Goal: Task Accomplishment & Management: Complete application form

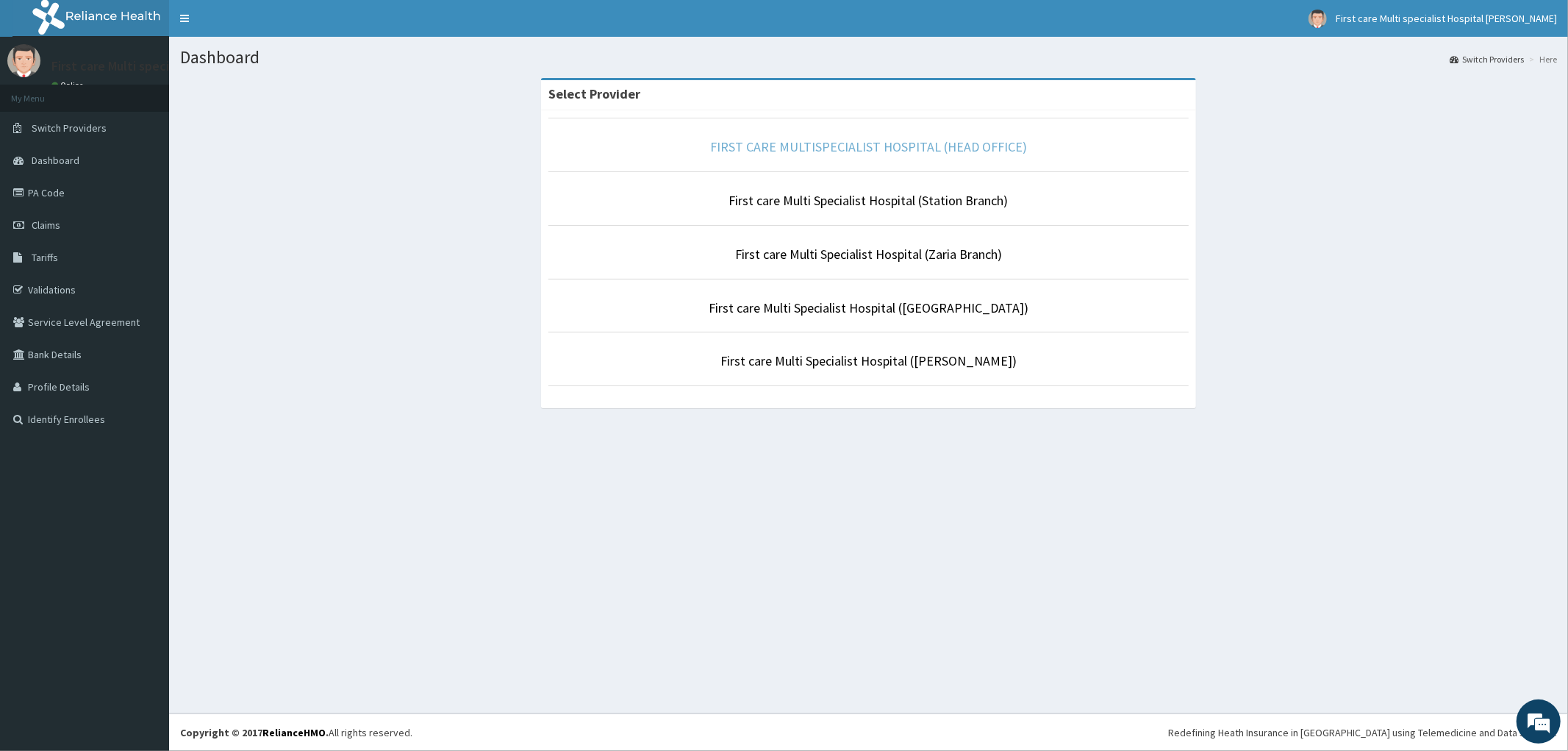
click at [778, 148] on link "FIRST CARE MULTISPECIALIST HOSPITAL (HEAD OFFICE)" at bounding box center [869, 147] width 317 height 17
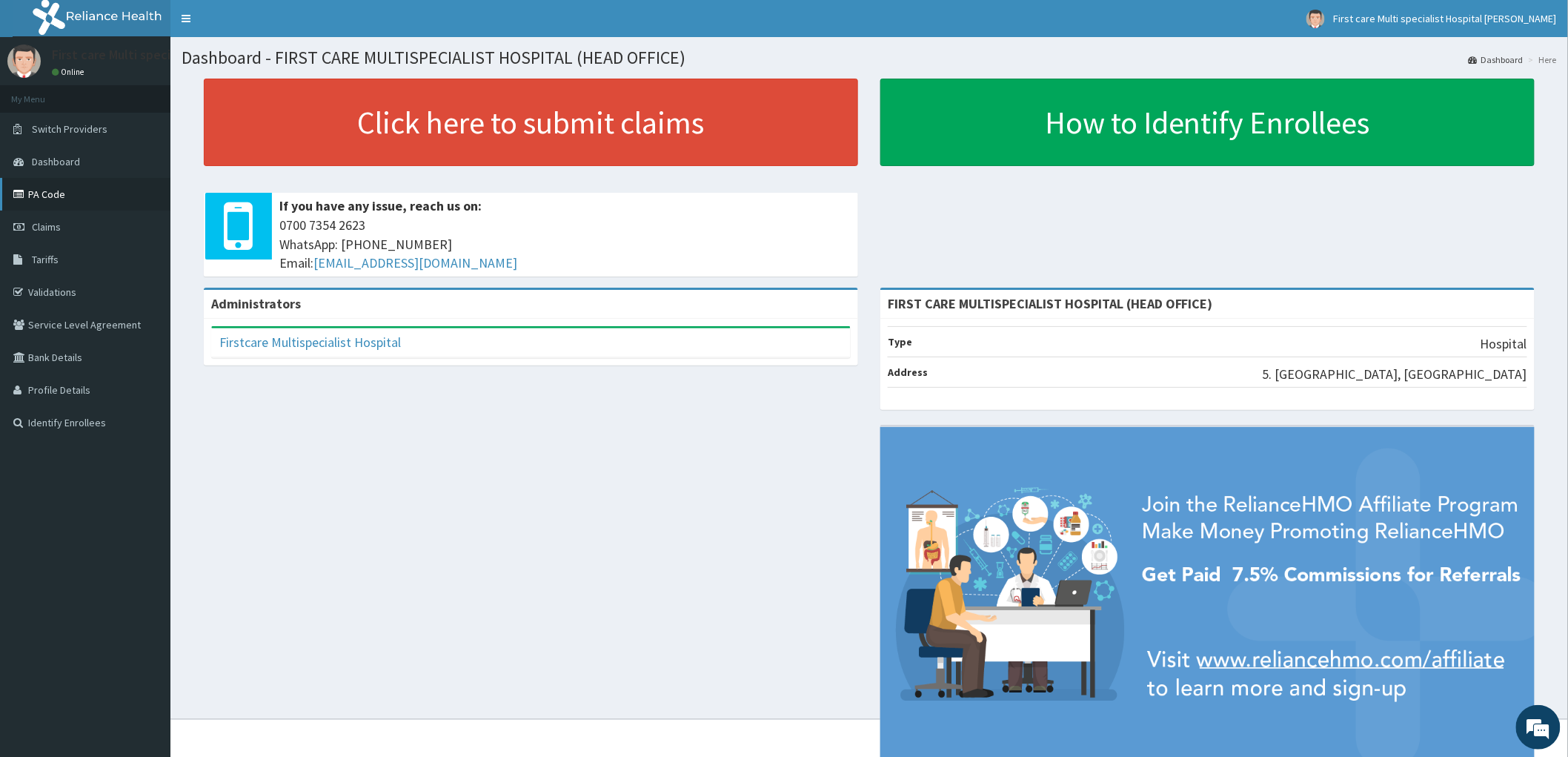
click at [46, 194] on link "PA Code" at bounding box center [85, 194] width 171 height 33
click at [49, 224] on span "Claims" at bounding box center [46, 226] width 29 height 13
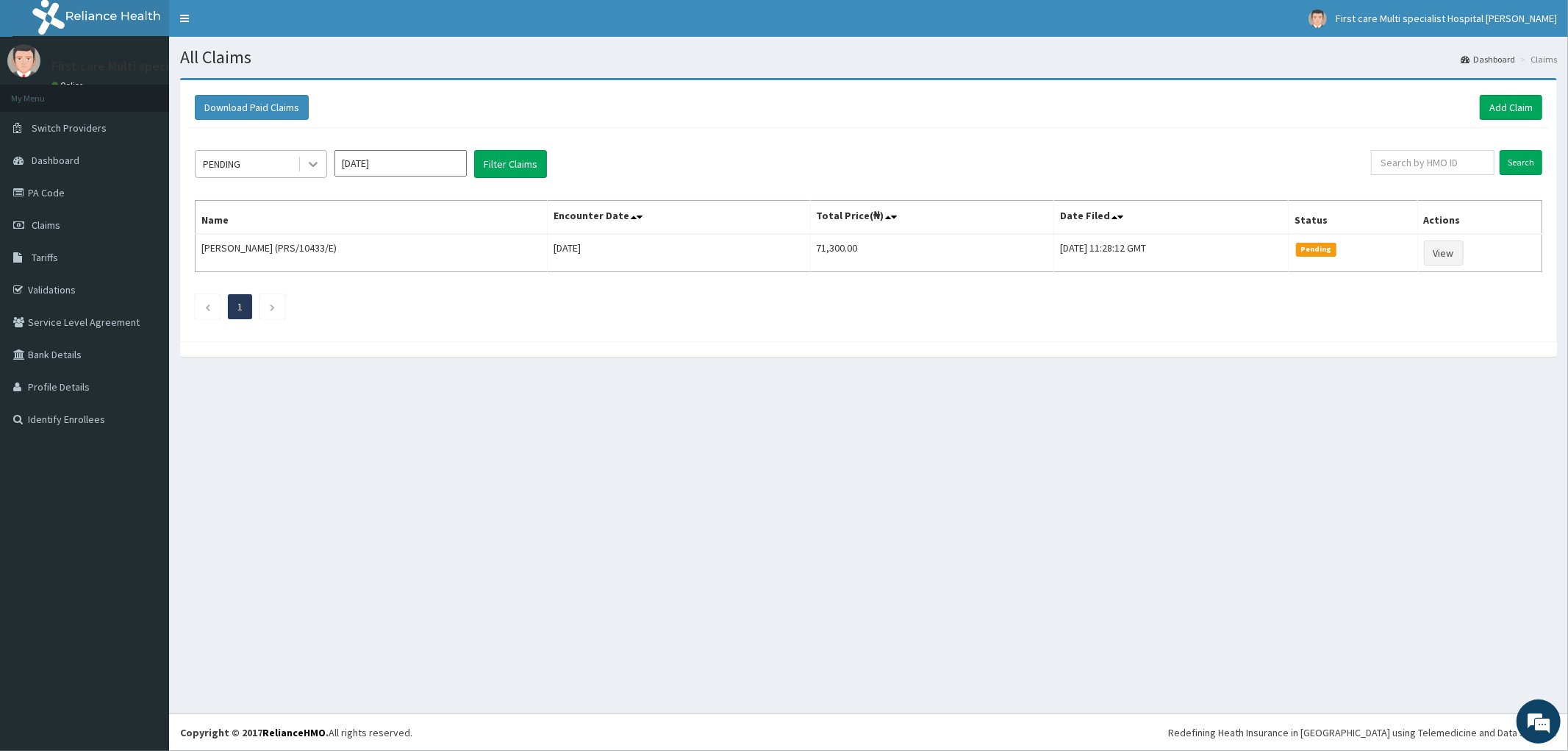
click at [318, 162] on icon at bounding box center [313, 164] width 15 height 15
click at [319, 171] on div at bounding box center [313, 164] width 26 height 26
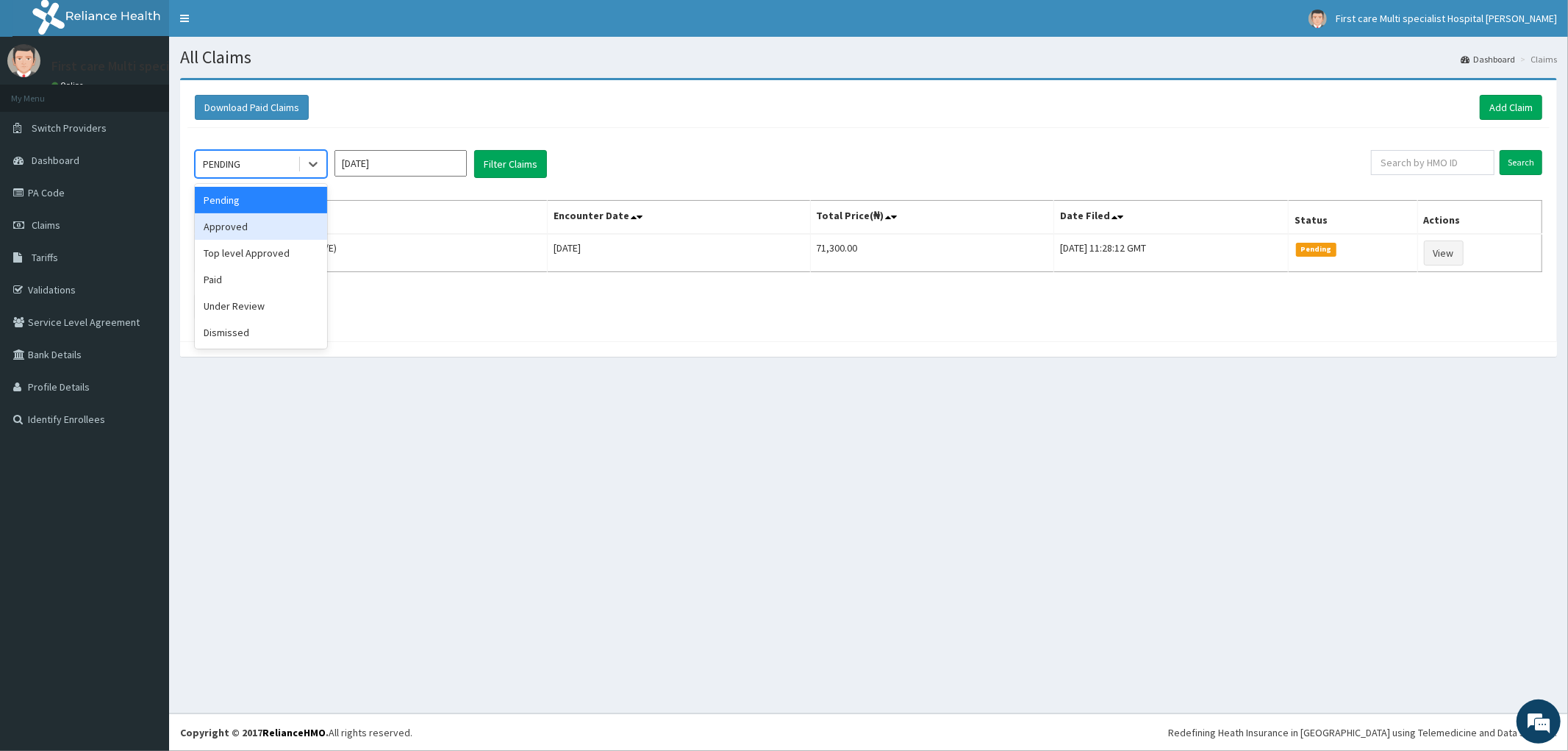
click at [290, 230] on div "Approved" at bounding box center [261, 226] width 132 height 26
click at [1508, 114] on link "Add Claim" at bounding box center [1511, 107] width 62 height 25
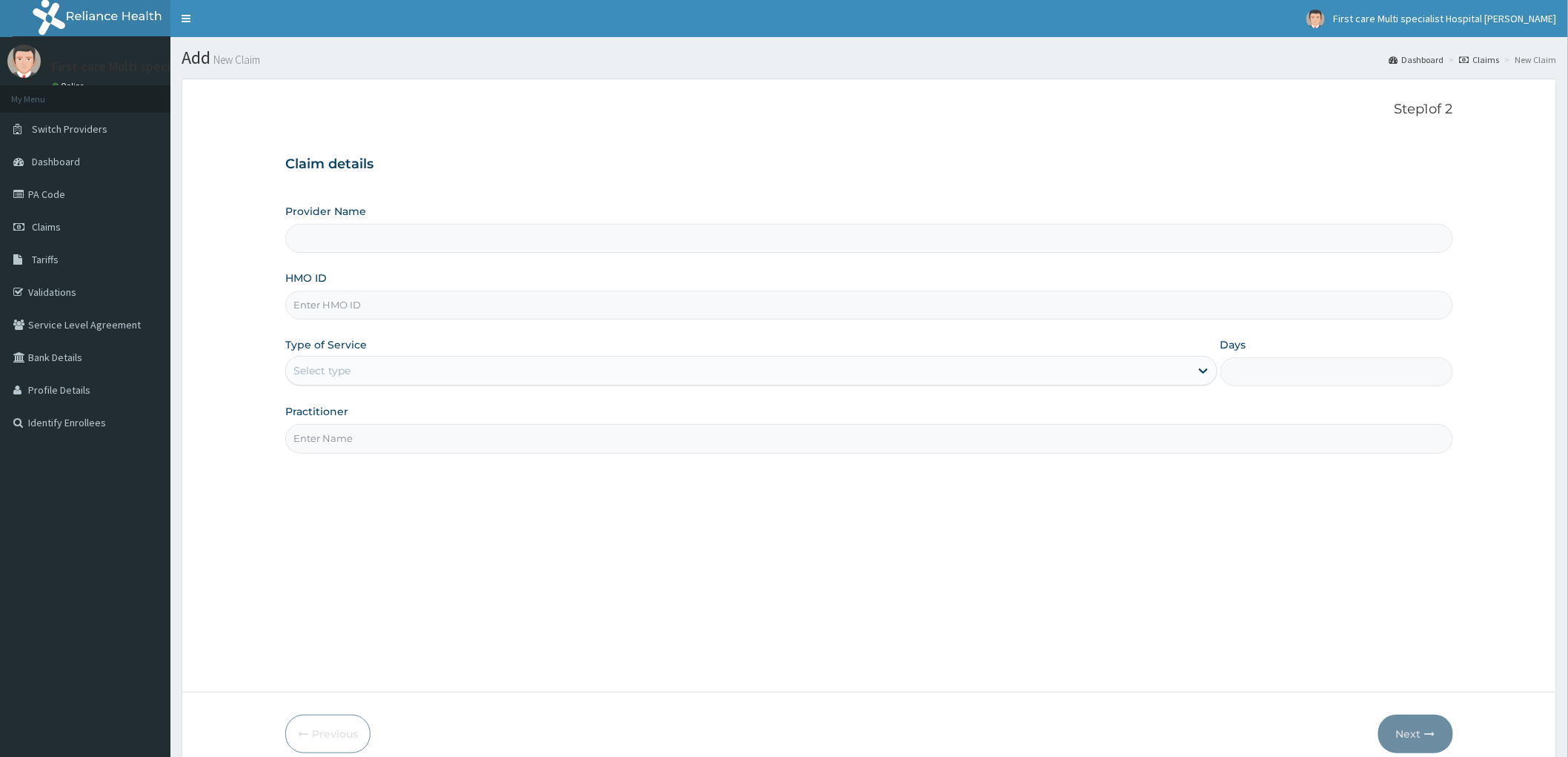
type input "FIRST CARE MULTISPECIALIST HOSPITAL (HEAD OFFICE)"
click at [297, 302] on input "HMO ID" at bounding box center [869, 305] width 1168 height 29
paste input "PFM/10044/E"
type input "PFM/10044/E"
click at [311, 380] on div "Select type" at bounding box center [738, 371] width 904 height 24
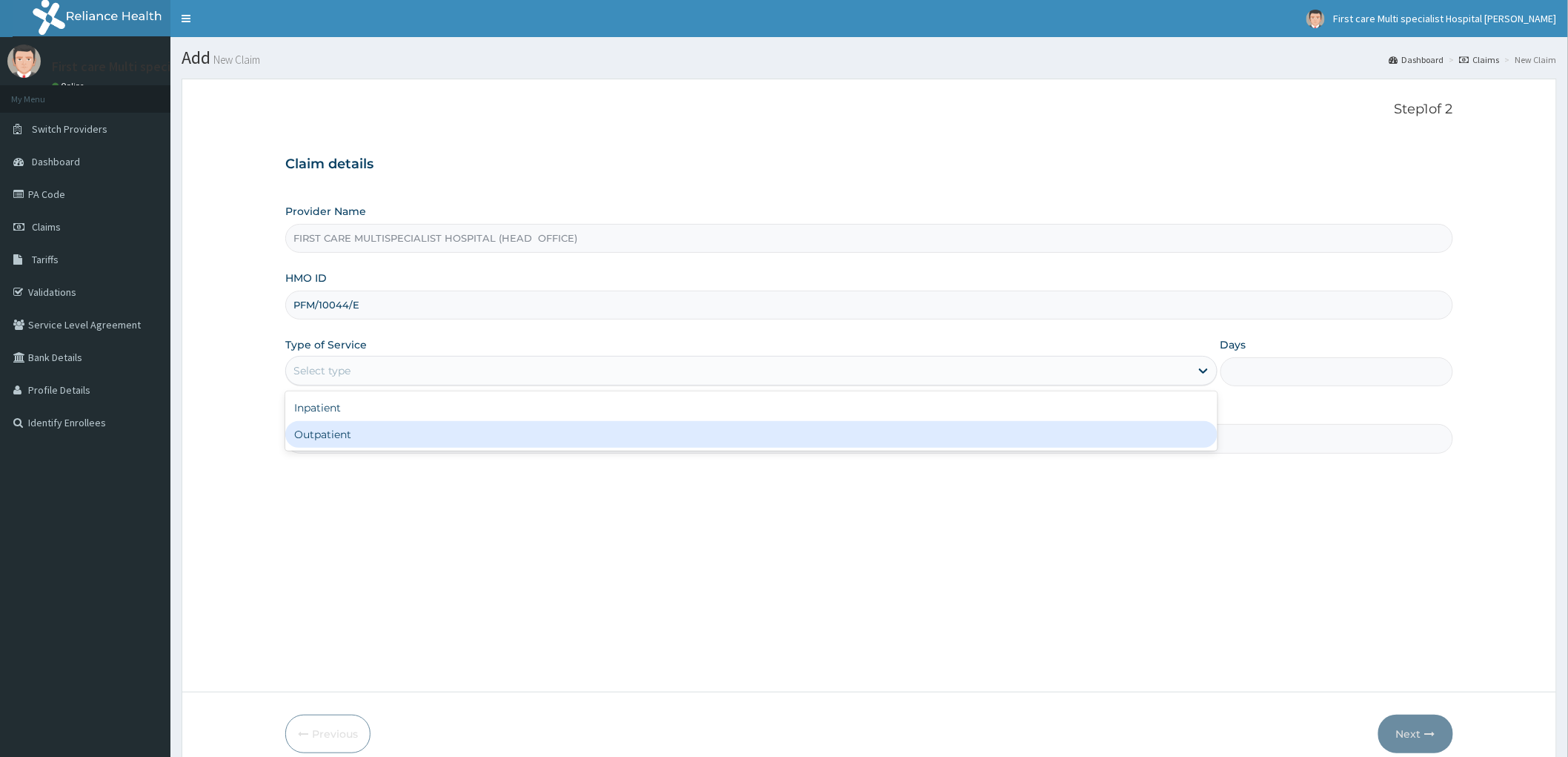
click at [312, 442] on div "Outpatient" at bounding box center [751, 434] width 932 height 27
type input "1"
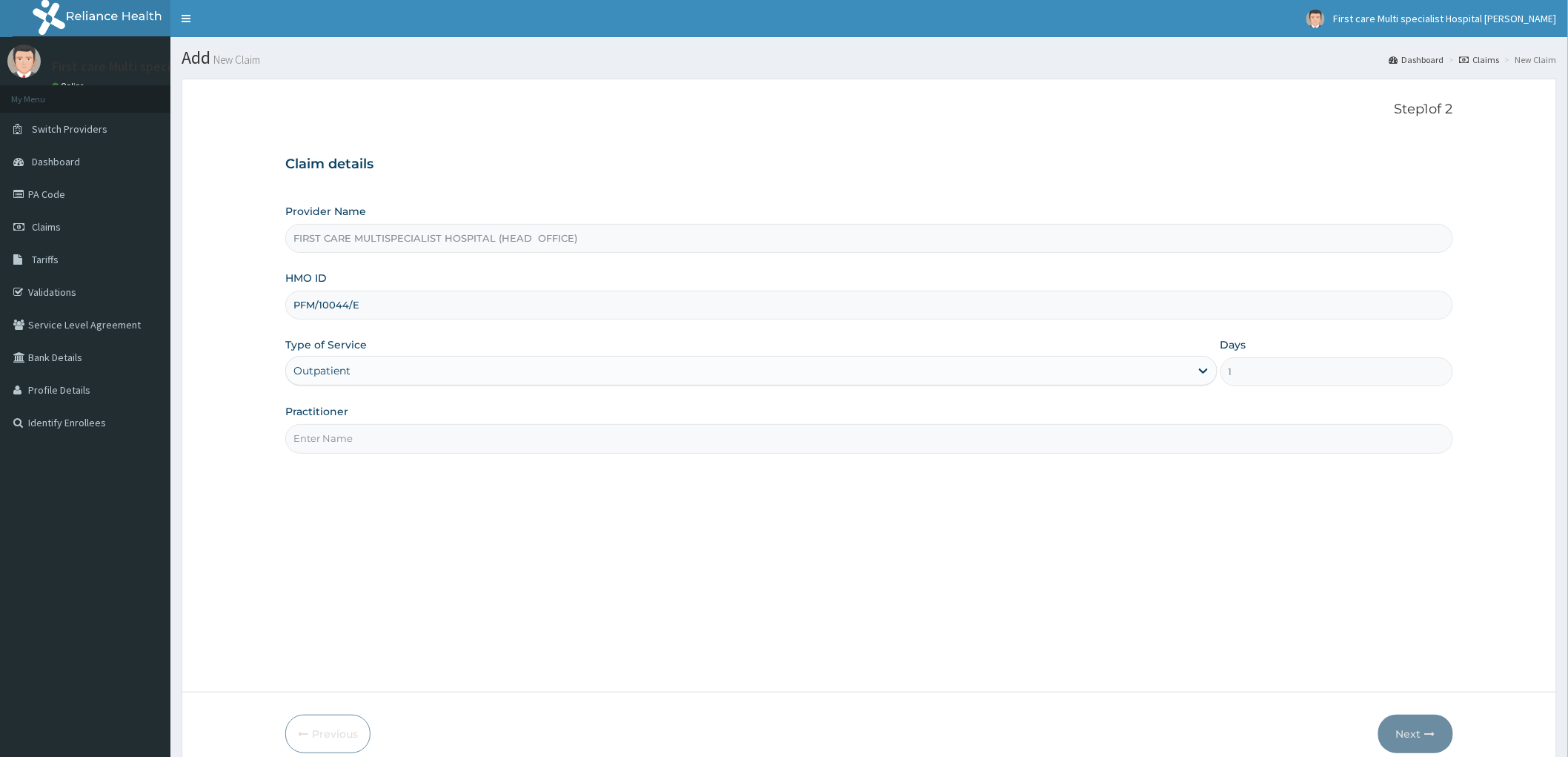
click at [313, 447] on input "Practitioner" at bounding box center [869, 438] width 1168 height 29
type input "DR. RAMATU"
click at [1413, 730] on button "Next" at bounding box center [1416, 733] width 75 height 38
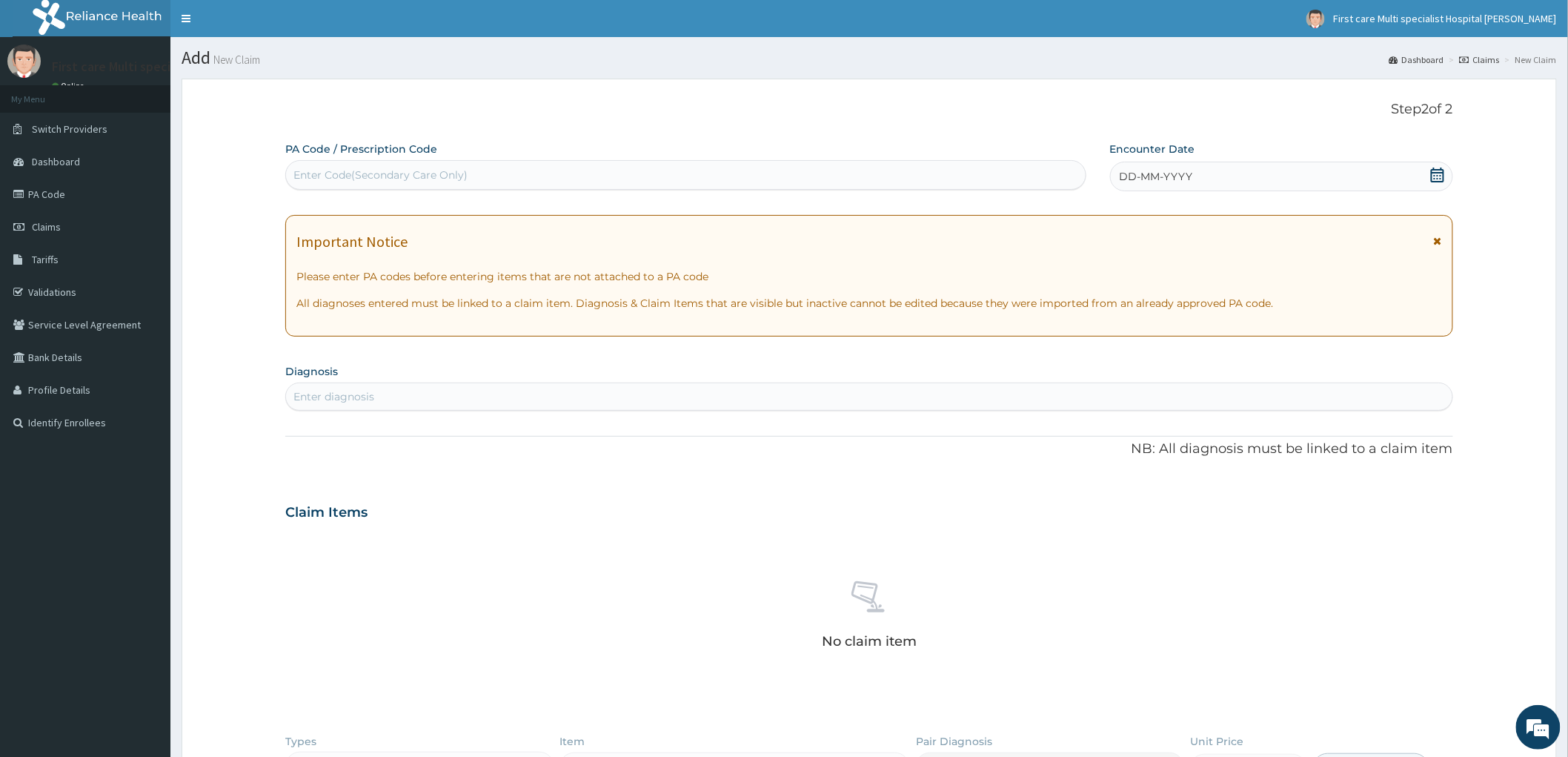
click at [299, 172] on div "Enter Code(Secondary Care Only)" at bounding box center [381, 175] width 174 height 15
paste input "PA/512499"
type input "PA/512499"
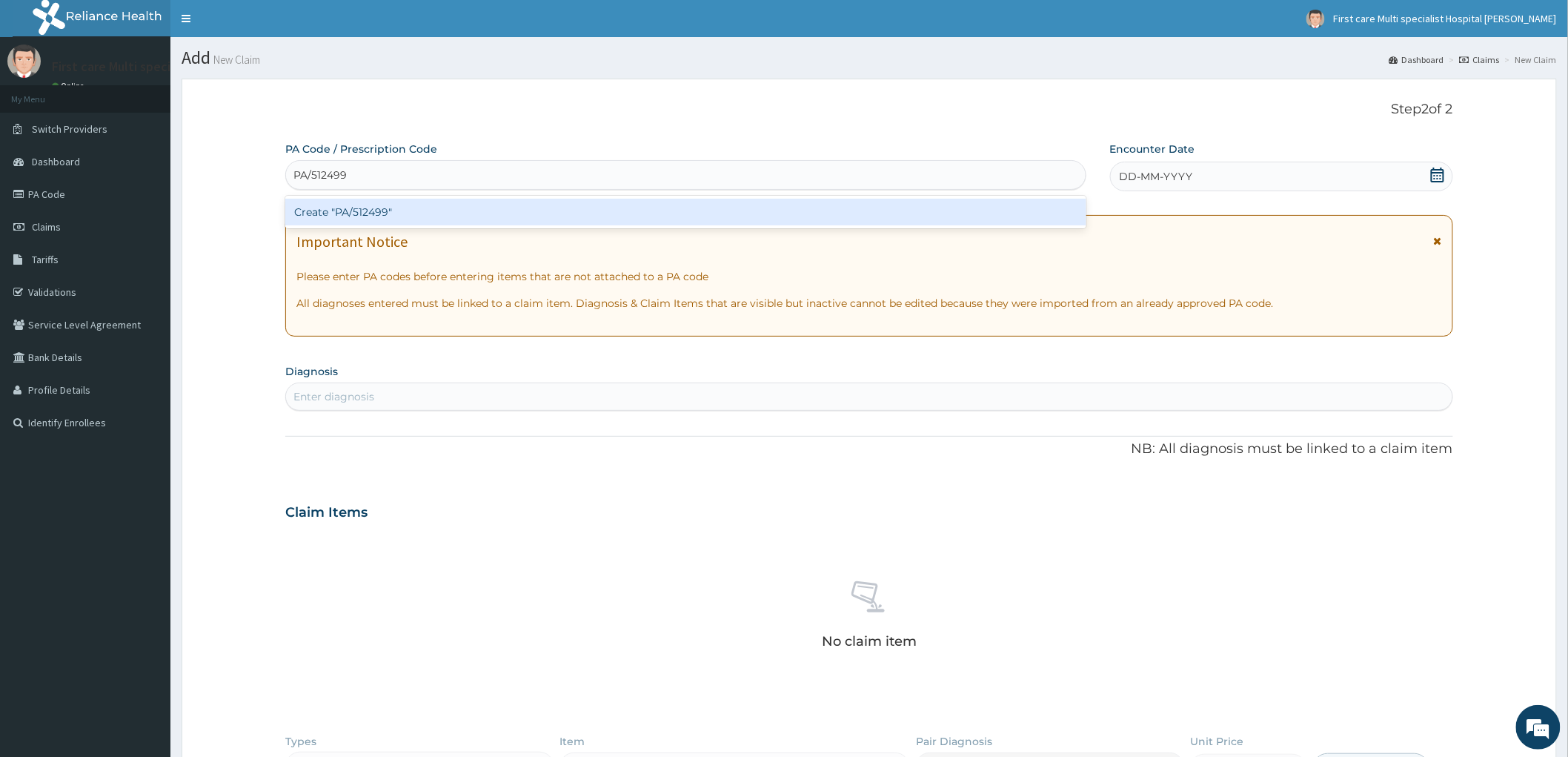
click at [334, 213] on div "Create "PA/512499"" at bounding box center [685, 212] width 801 height 27
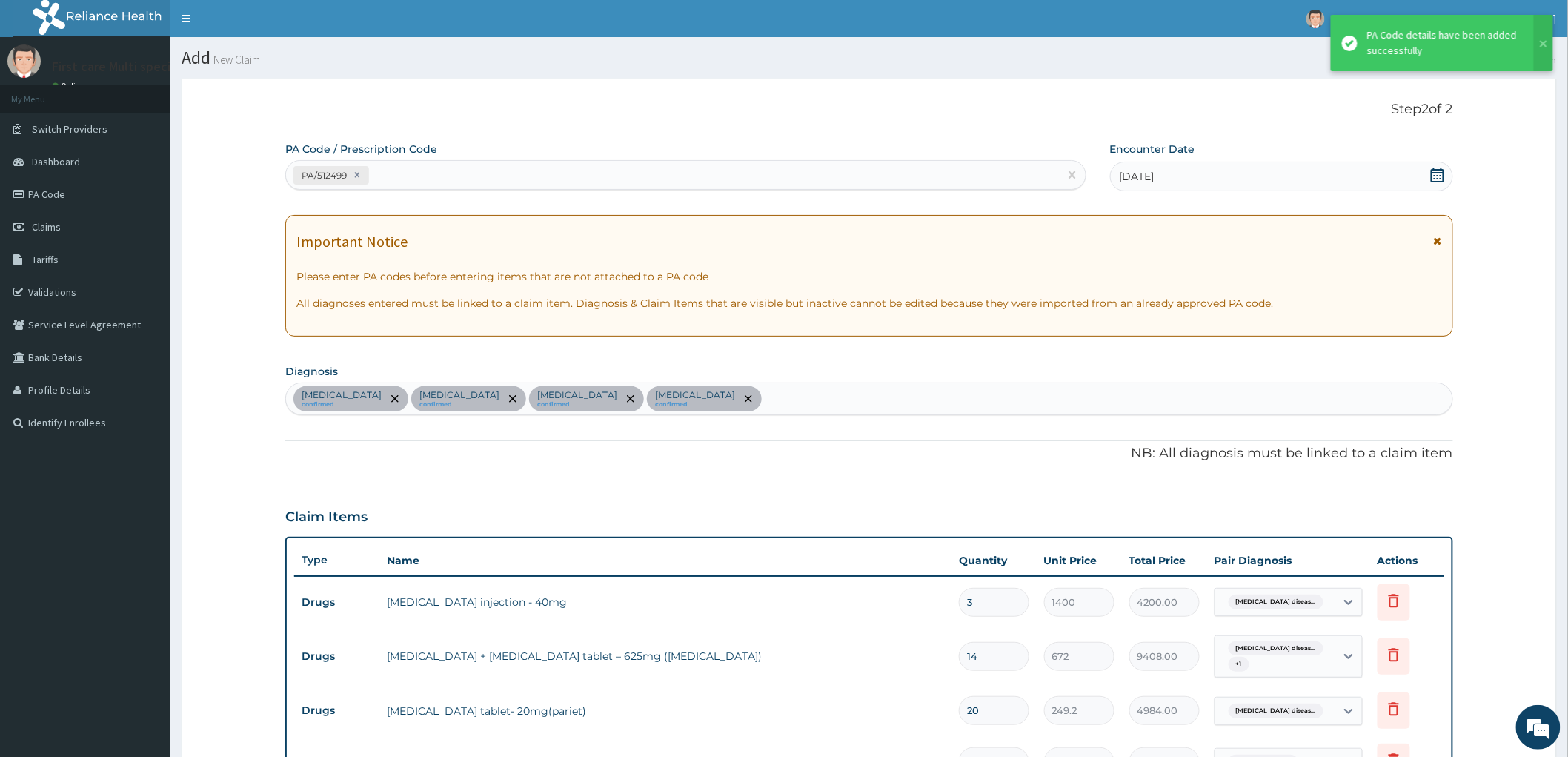
scroll to position [917, 0]
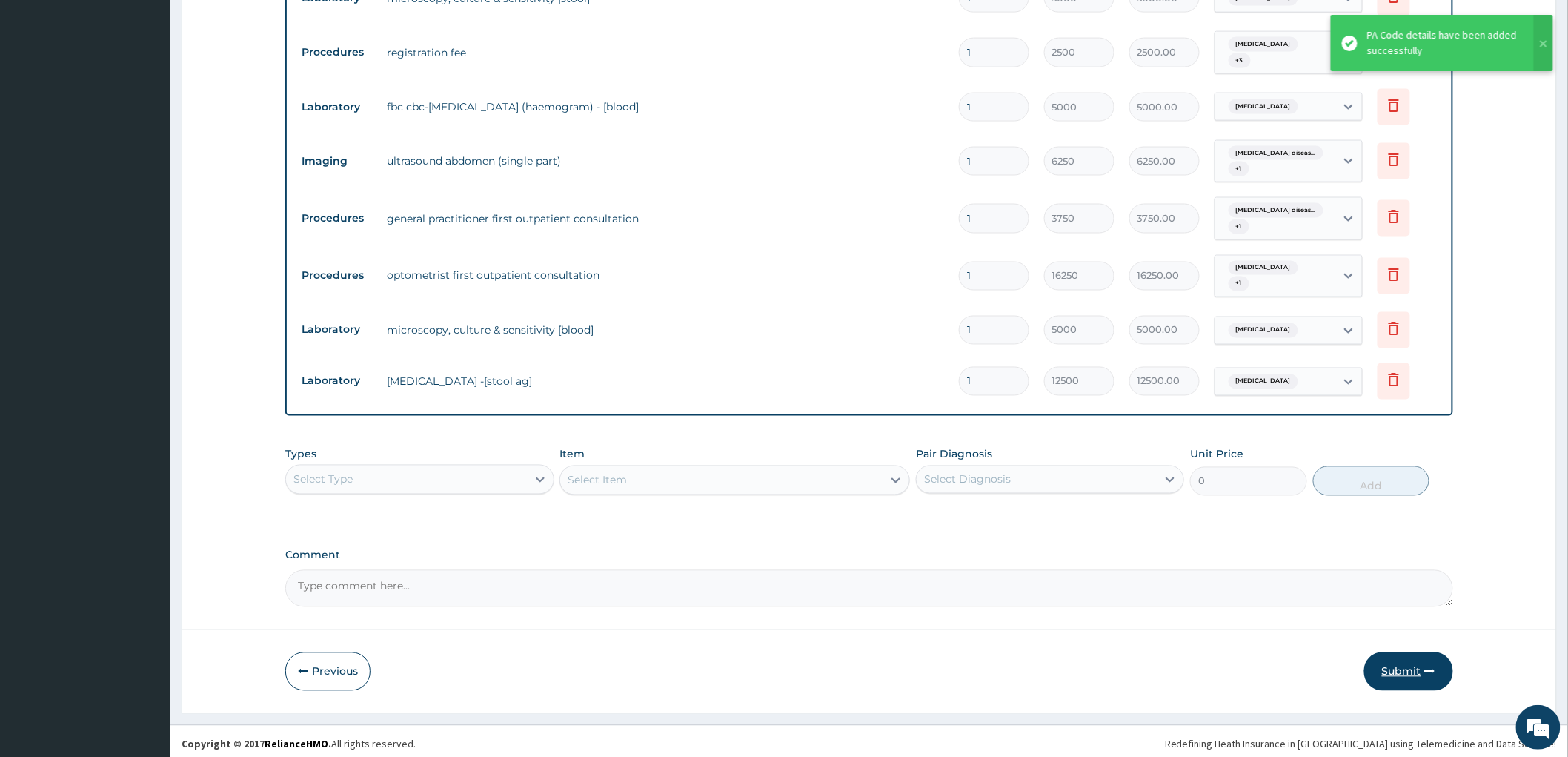
click at [1400, 665] on button "Submit" at bounding box center [1409, 672] width 89 height 38
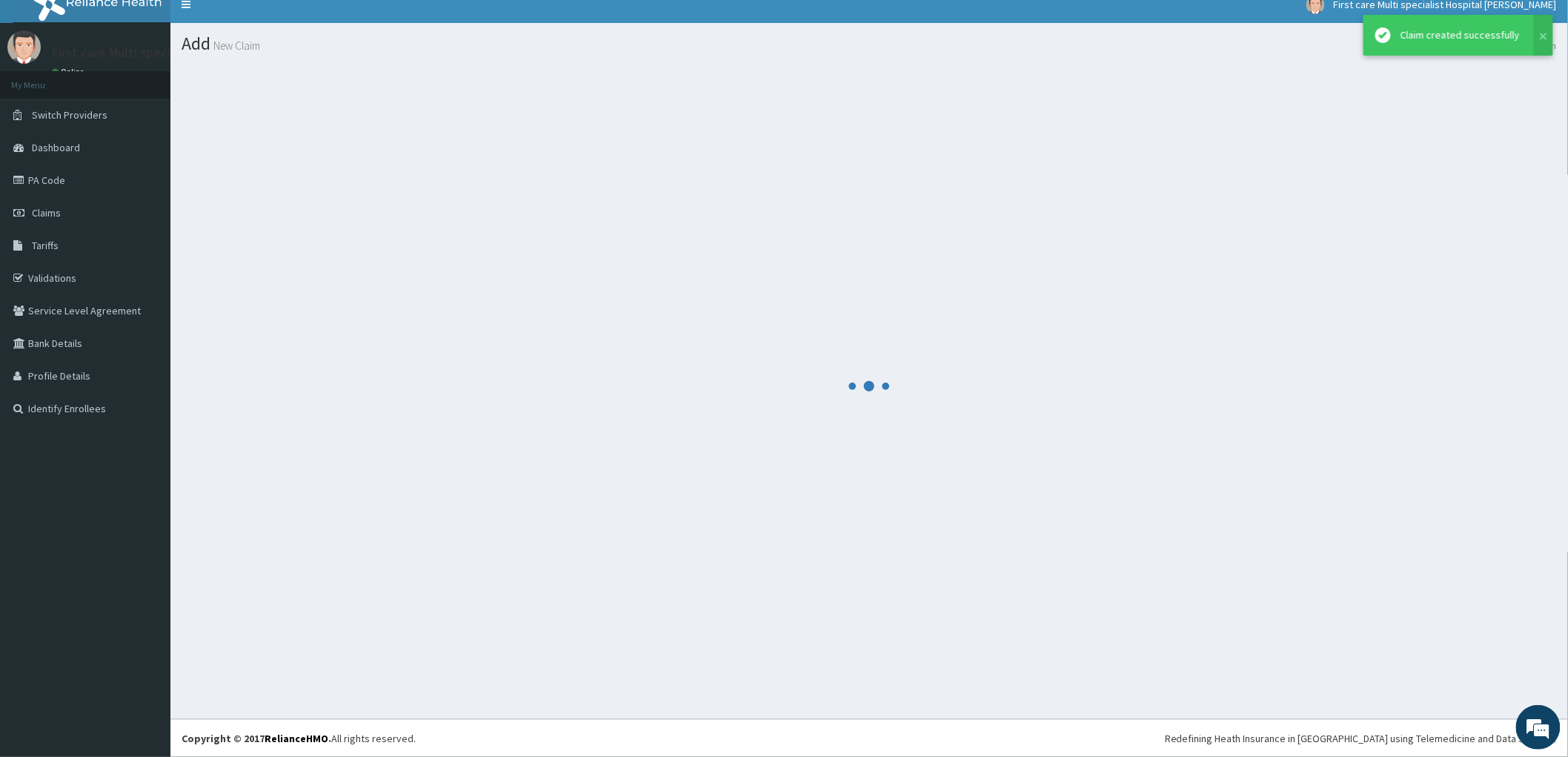
scroll to position [13, 0]
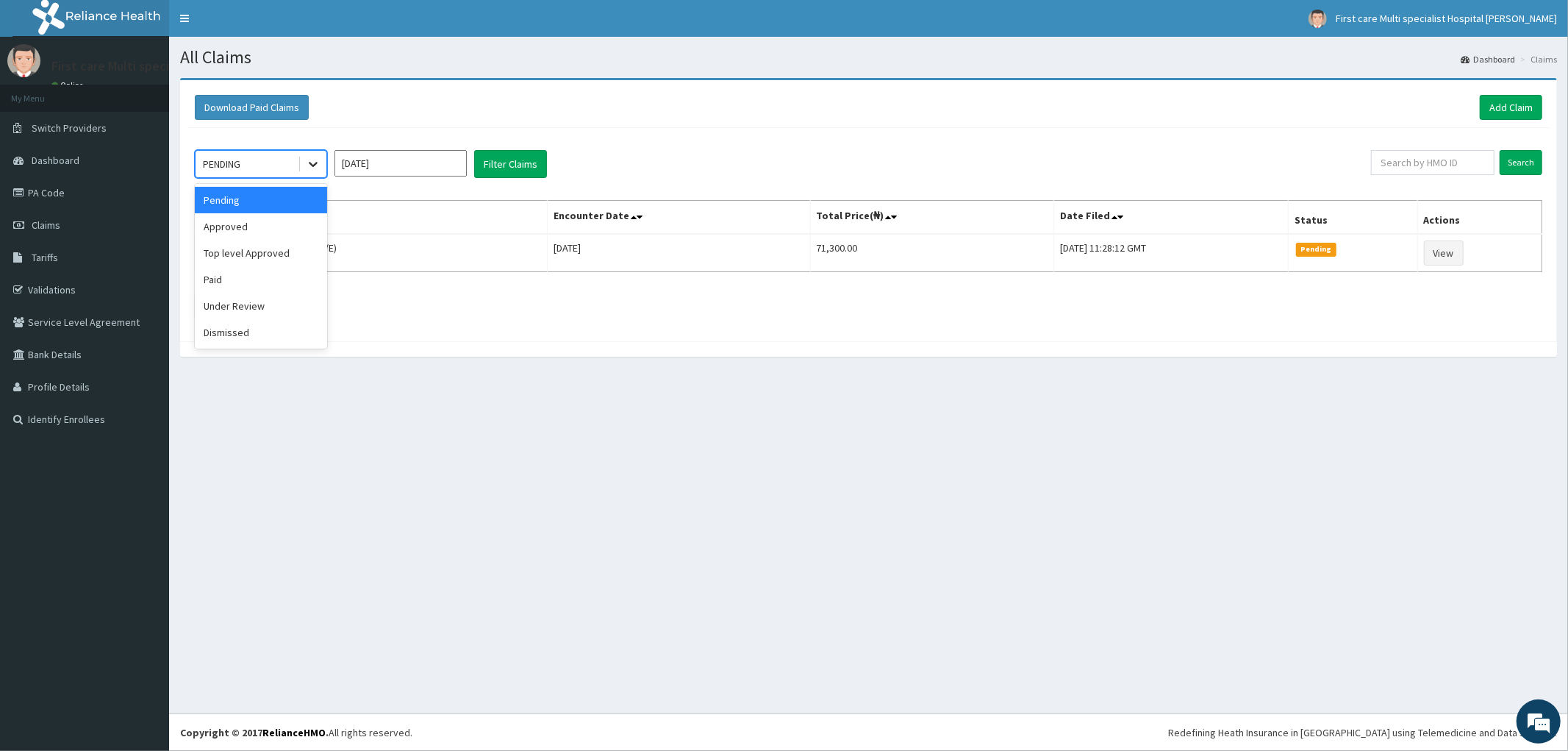
click at [307, 163] on icon at bounding box center [313, 164] width 15 height 15
click at [287, 226] on div "Approved" at bounding box center [261, 226] width 132 height 26
click at [1395, 170] on input "text" at bounding box center [1433, 162] width 124 height 25
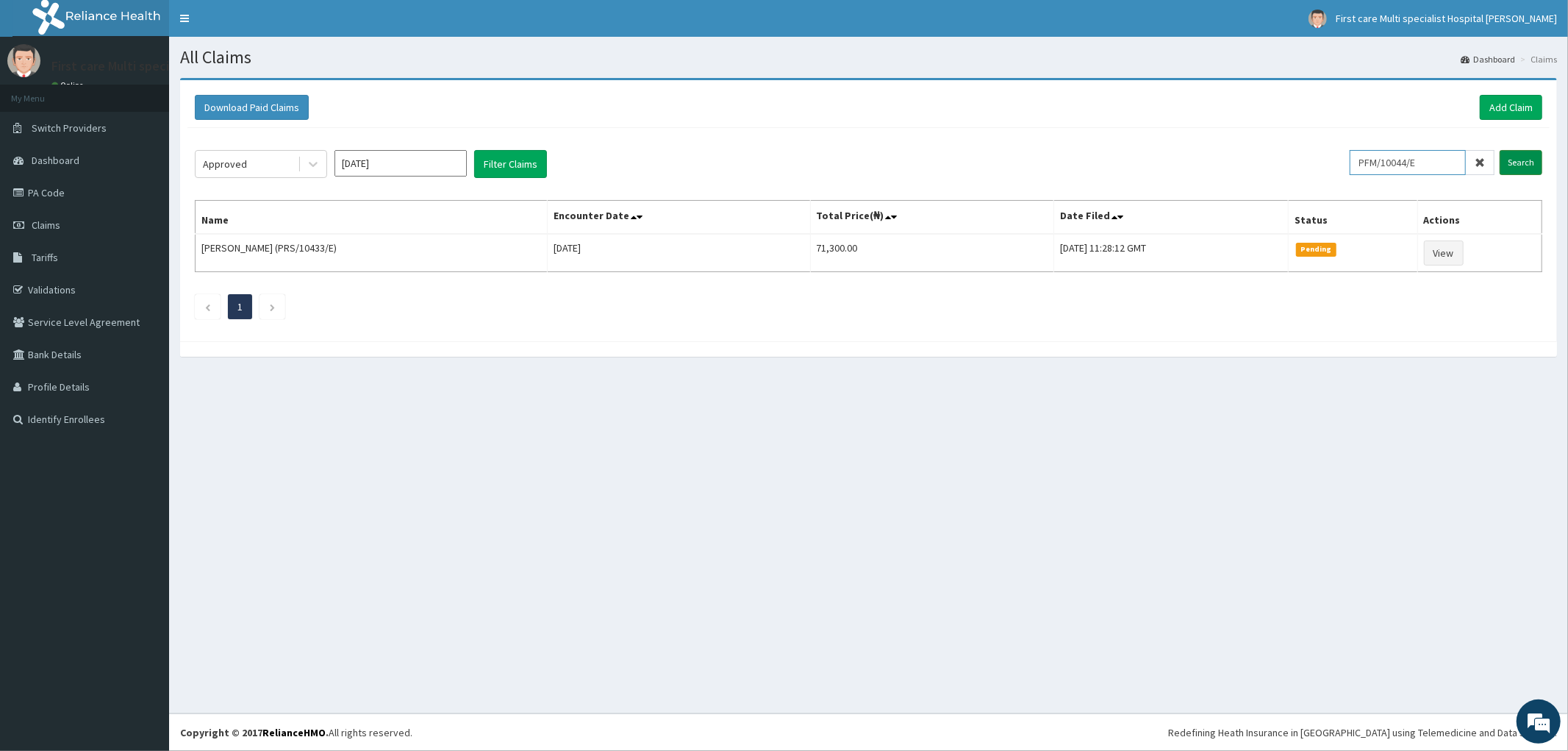
type input "PFM/10044/E"
click at [1529, 163] on input "Search" at bounding box center [1521, 162] width 43 height 25
click at [1505, 107] on link "Add Claim" at bounding box center [1511, 107] width 62 height 25
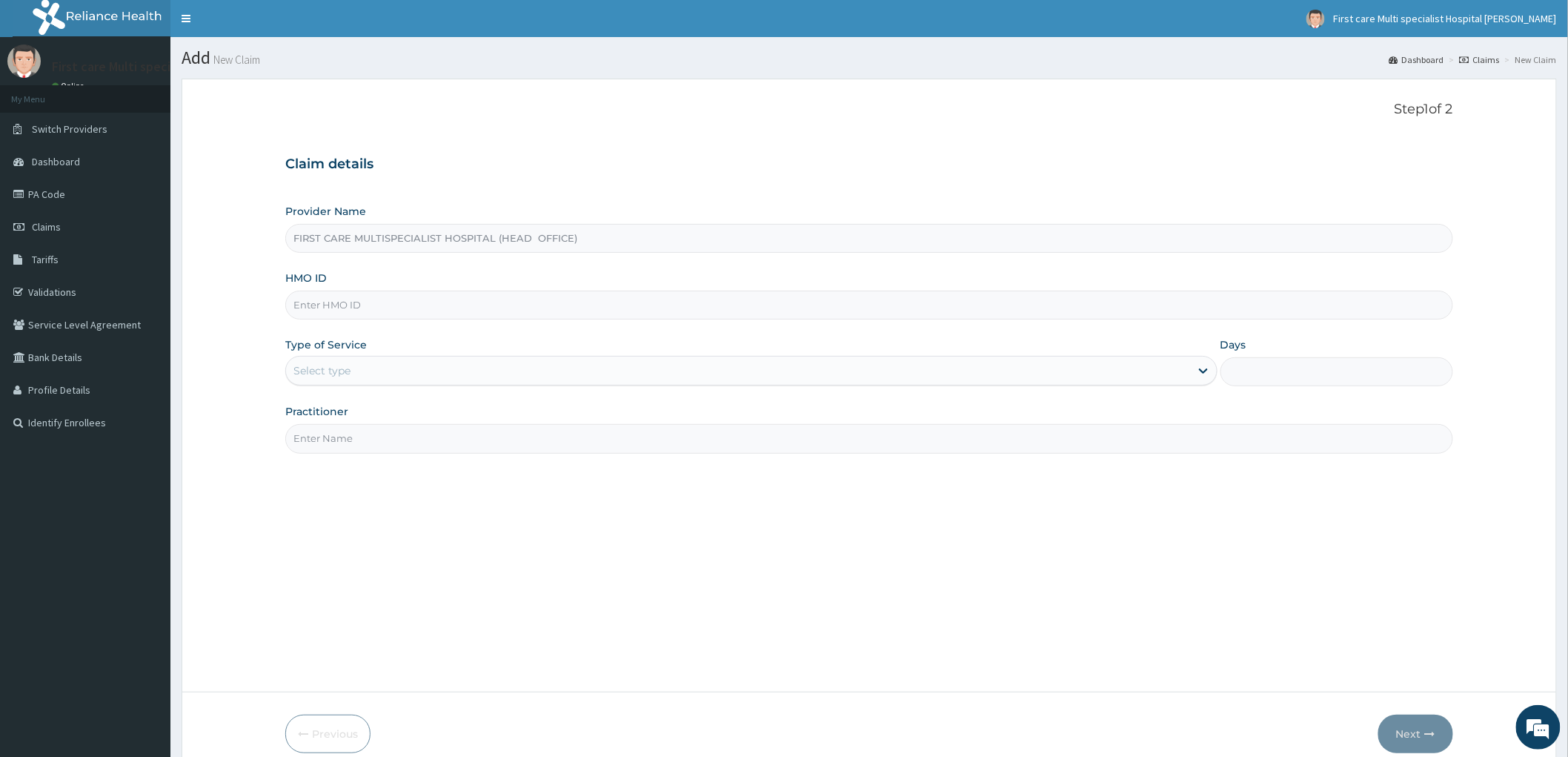
click at [300, 300] on input "HMO ID" at bounding box center [869, 305] width 1168 height 29
paste input "EWS/10016/A"
type input "EWS/10016/A"
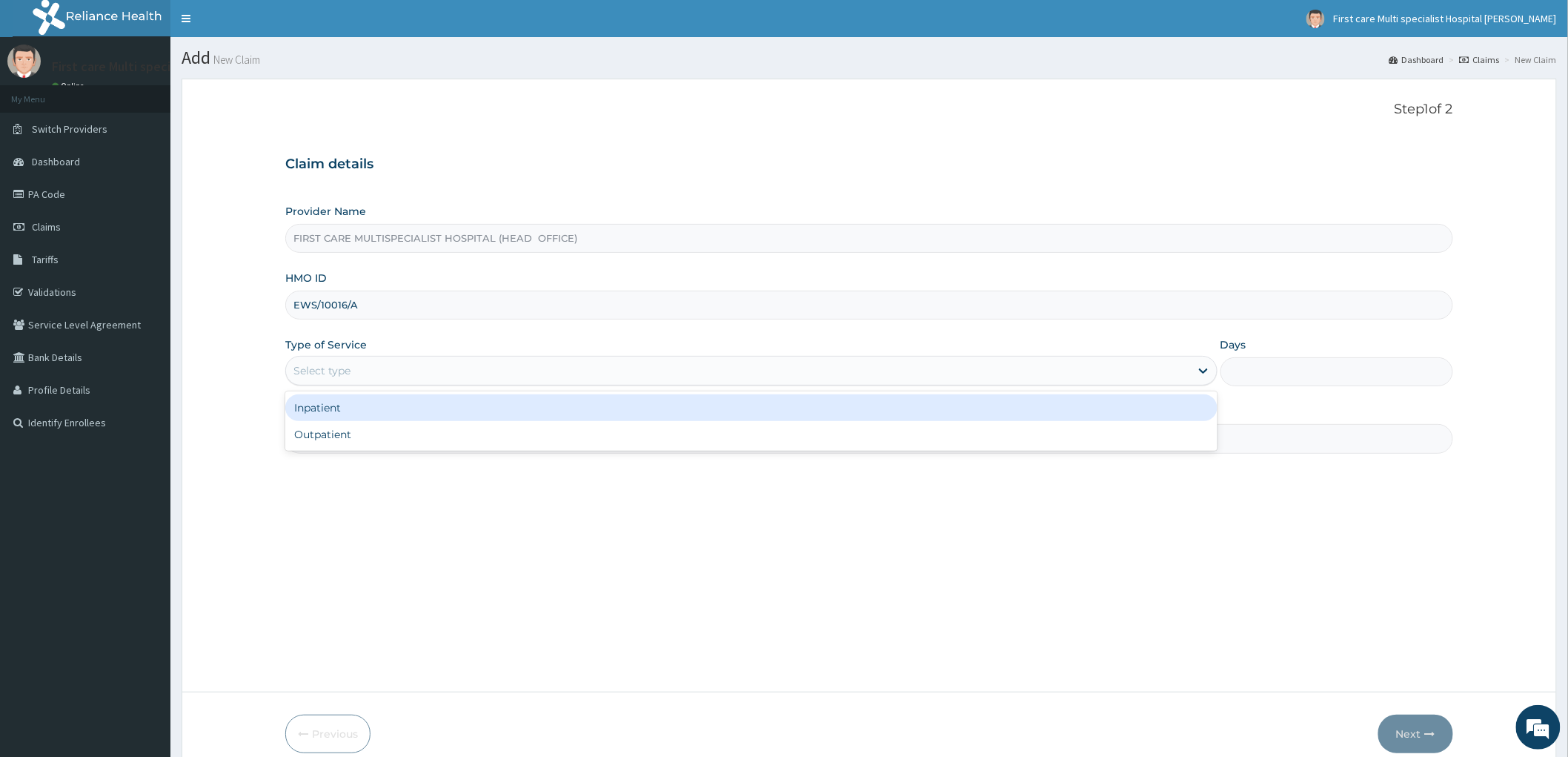
click at [353, 375] on div "Select type" at bounding box center [738, 371] width 904 height 24
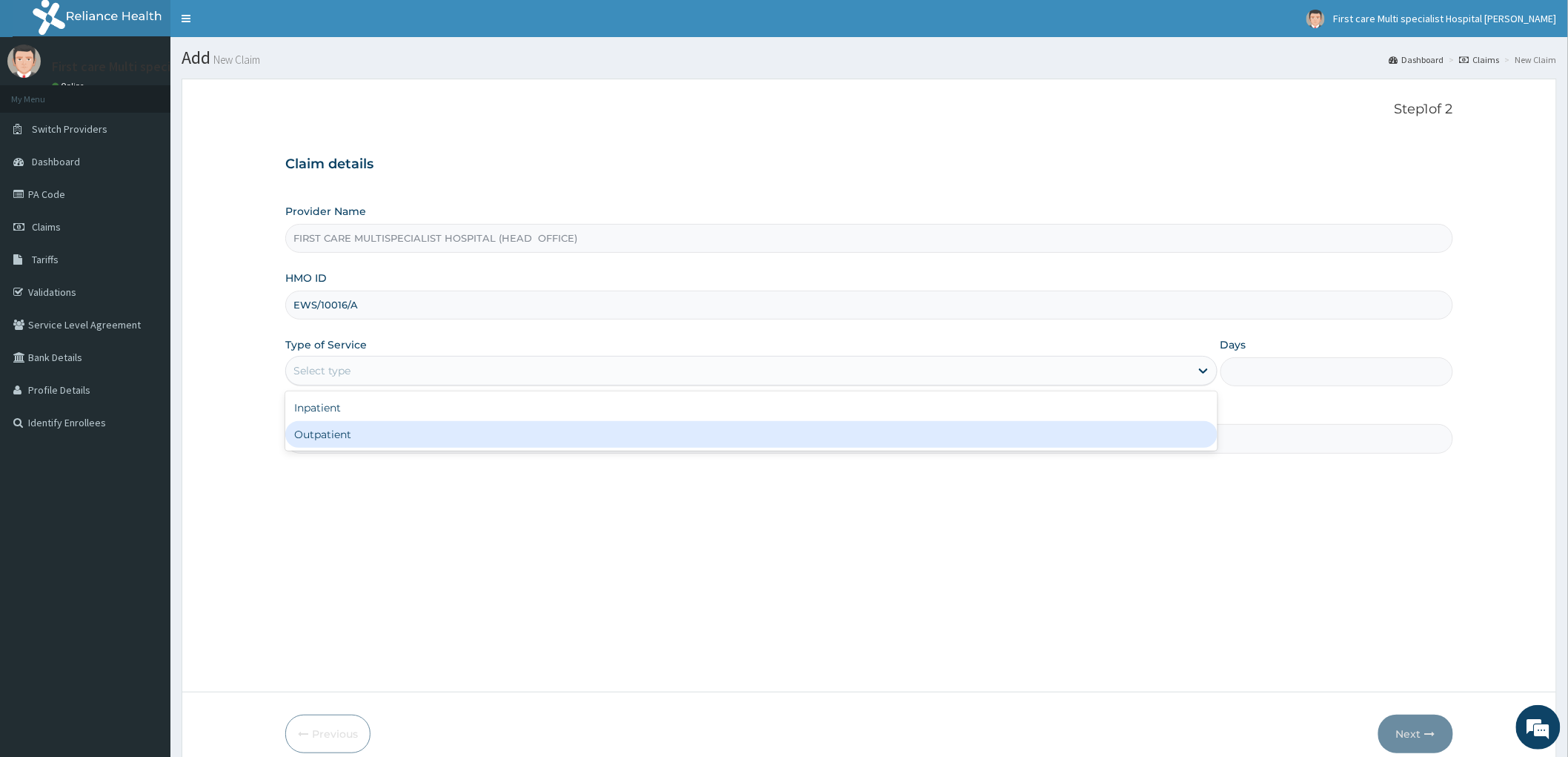
click at [341, 442] on div "Outpatient" at bounding box center [751, 434] width 932 height 27
type input "1"
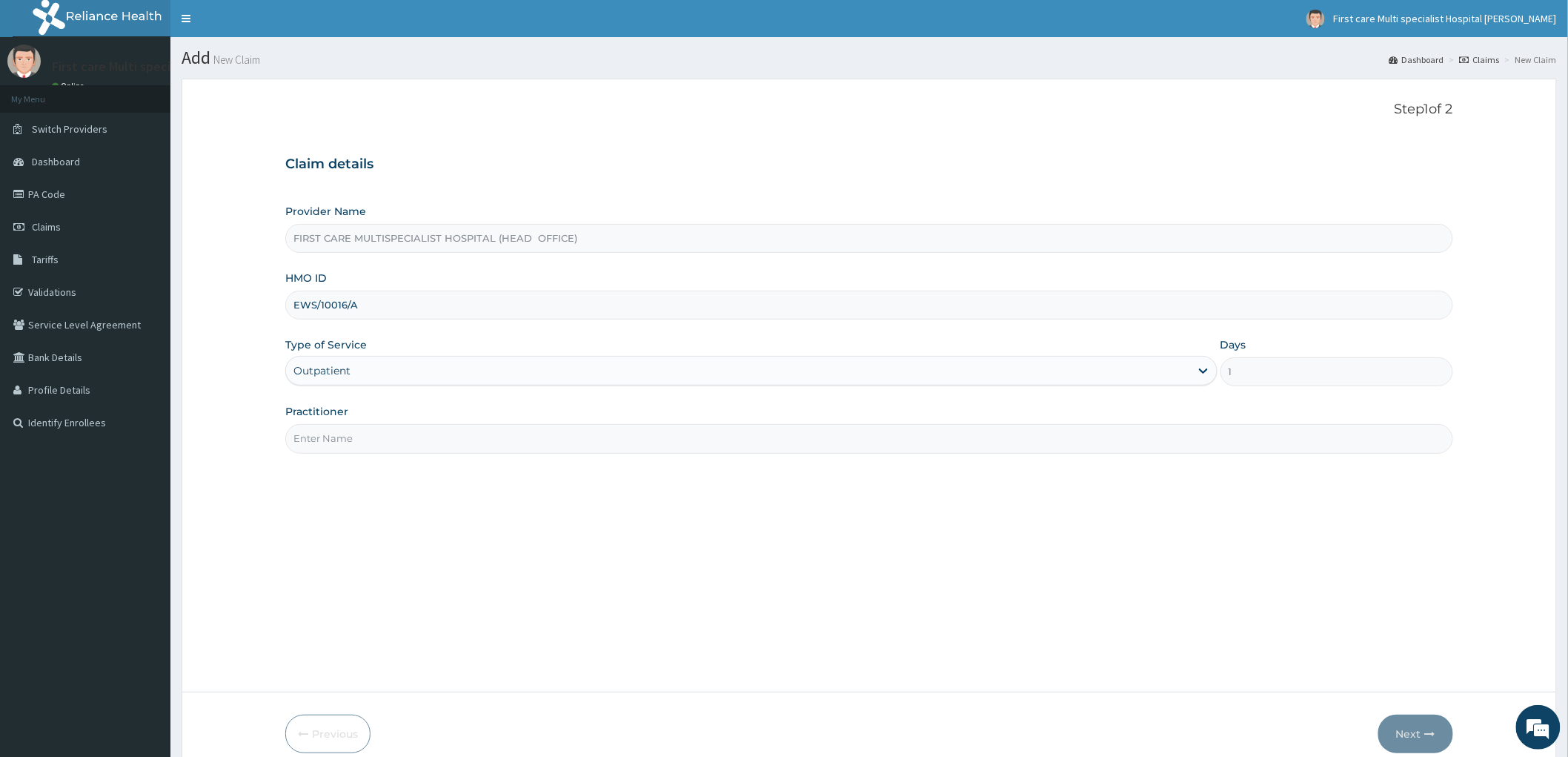
click at [341, 442] on input "Practitioner" at bounding box center [869, 438] width 1168 height 29
type input "DR. RAMATU"
click at [1403, 730] on button "Next" at bounding box center [1416, 733] width 75 height 38
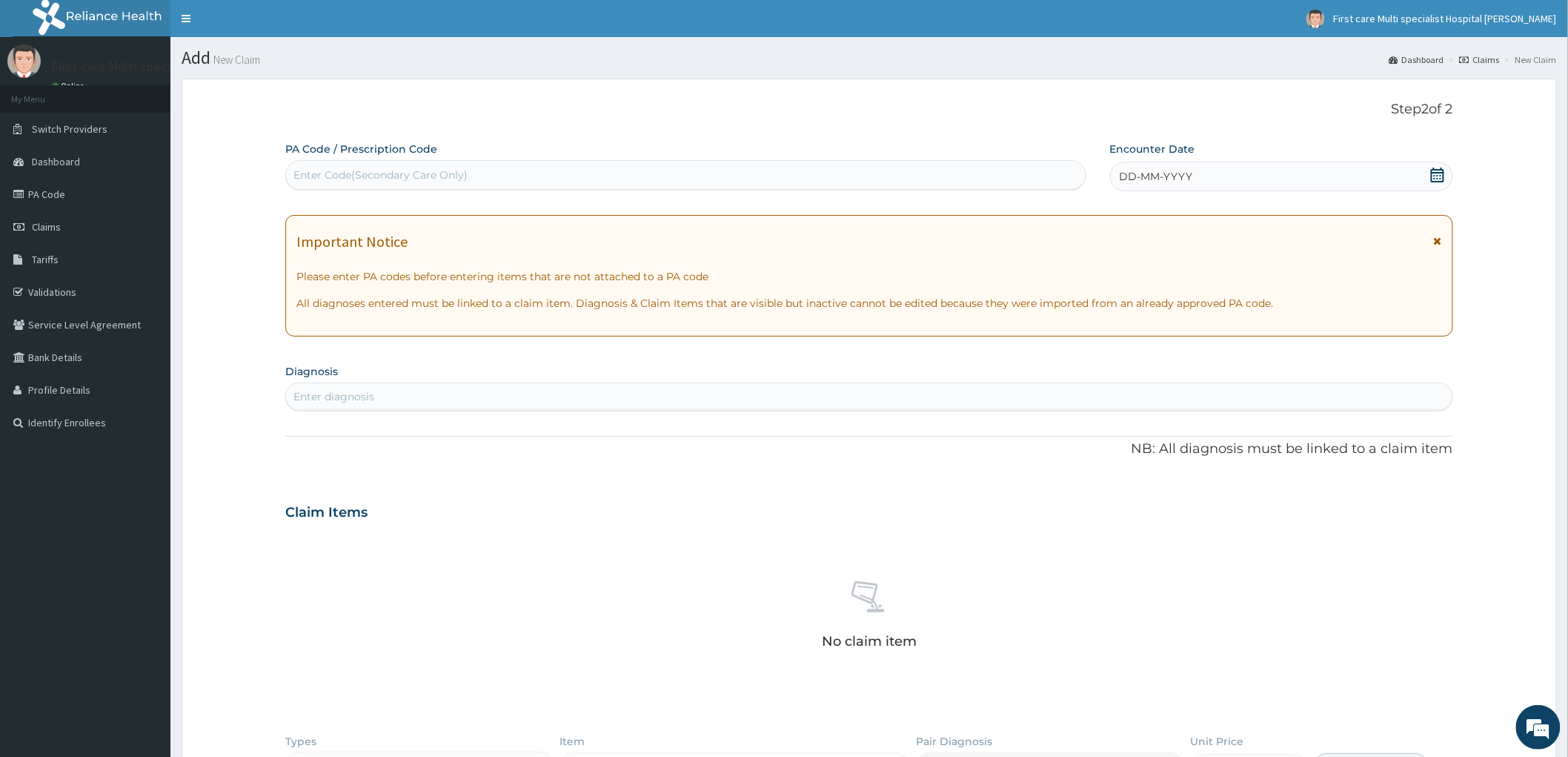
click at [305, 174] on div "Enter Code(Secondary Care Only)" at bounding box center [381, 175] width 174 height 15
paste input "PA/9C99DE"
type input "PA/9C99DE"
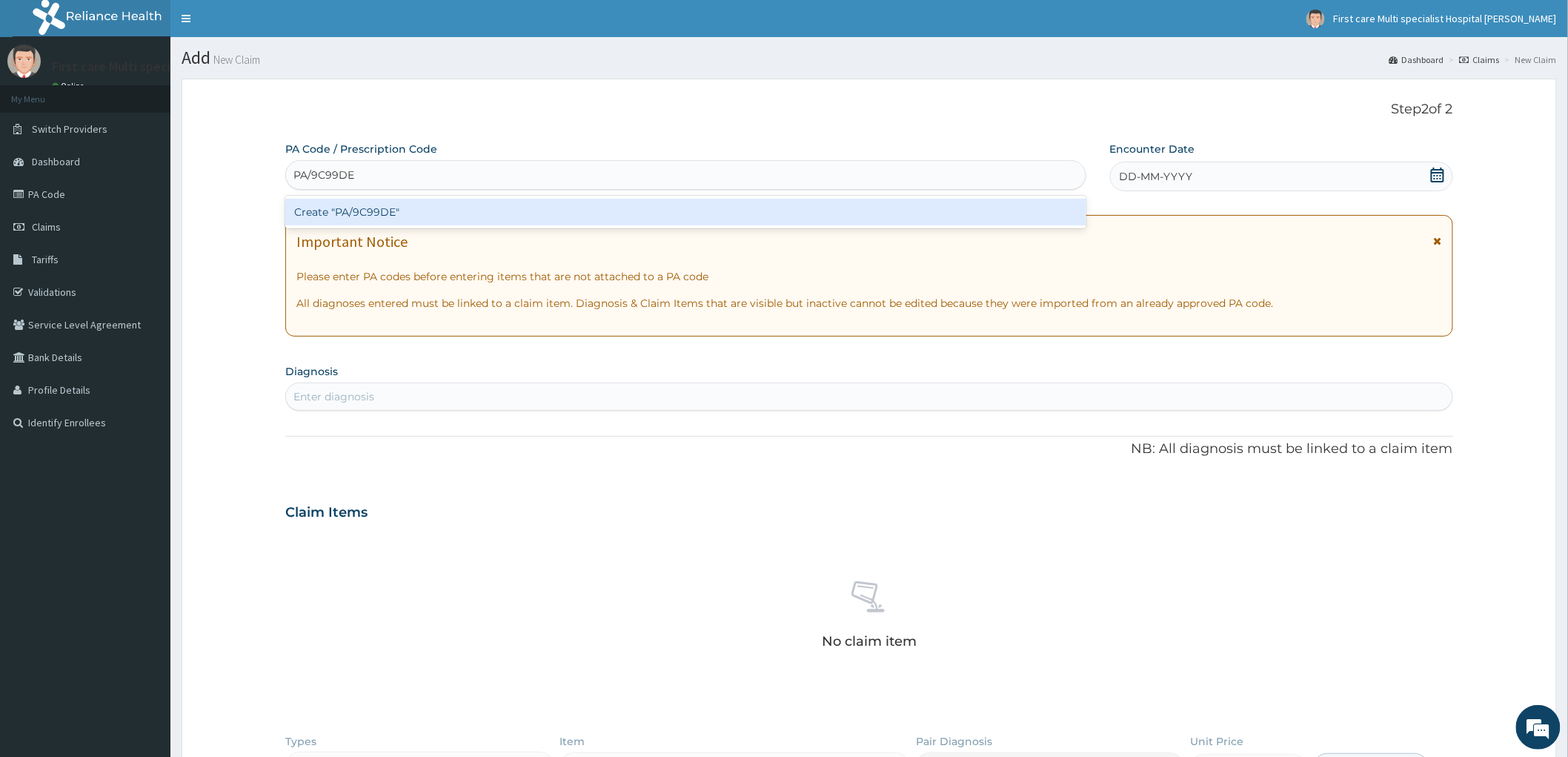
click at [309, 210] on div "Create "PA/9C99DE"" at bounding box center [685, 212] width 801 height 27
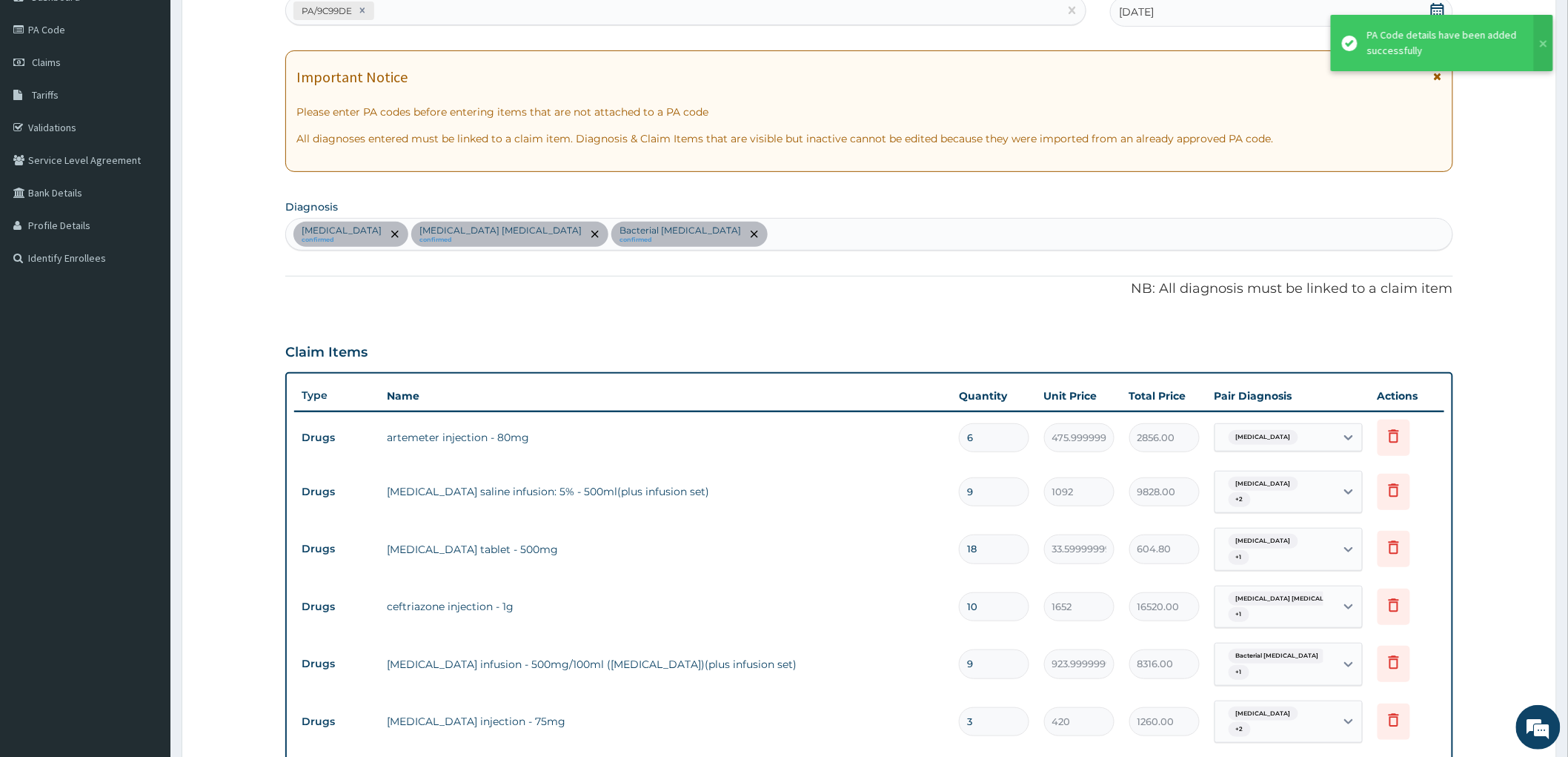
scroll to position [1060, 0]
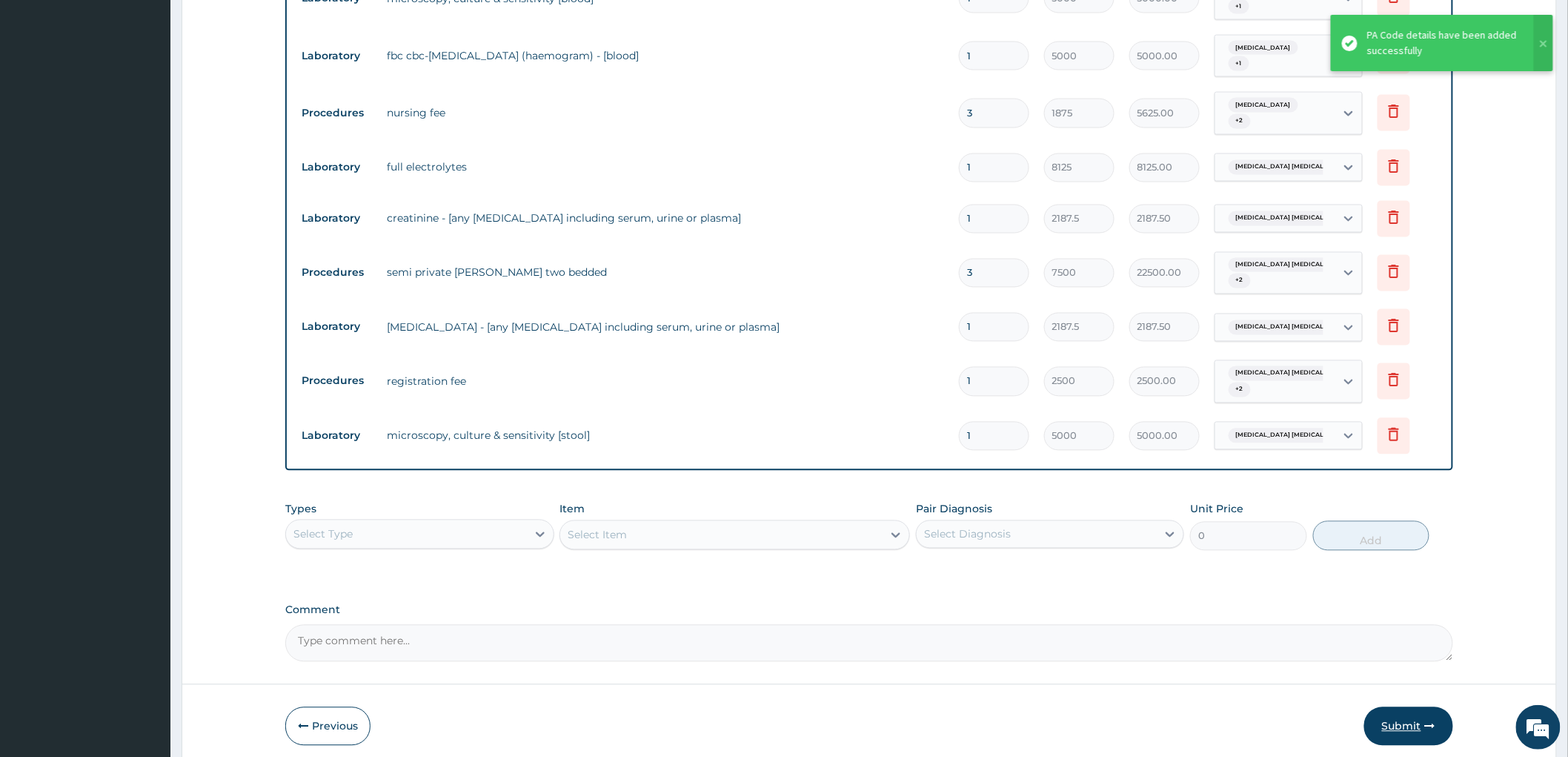
click at [1408, 708] on button "Submit" at bounding box center [1409, 726] width 89 height 38
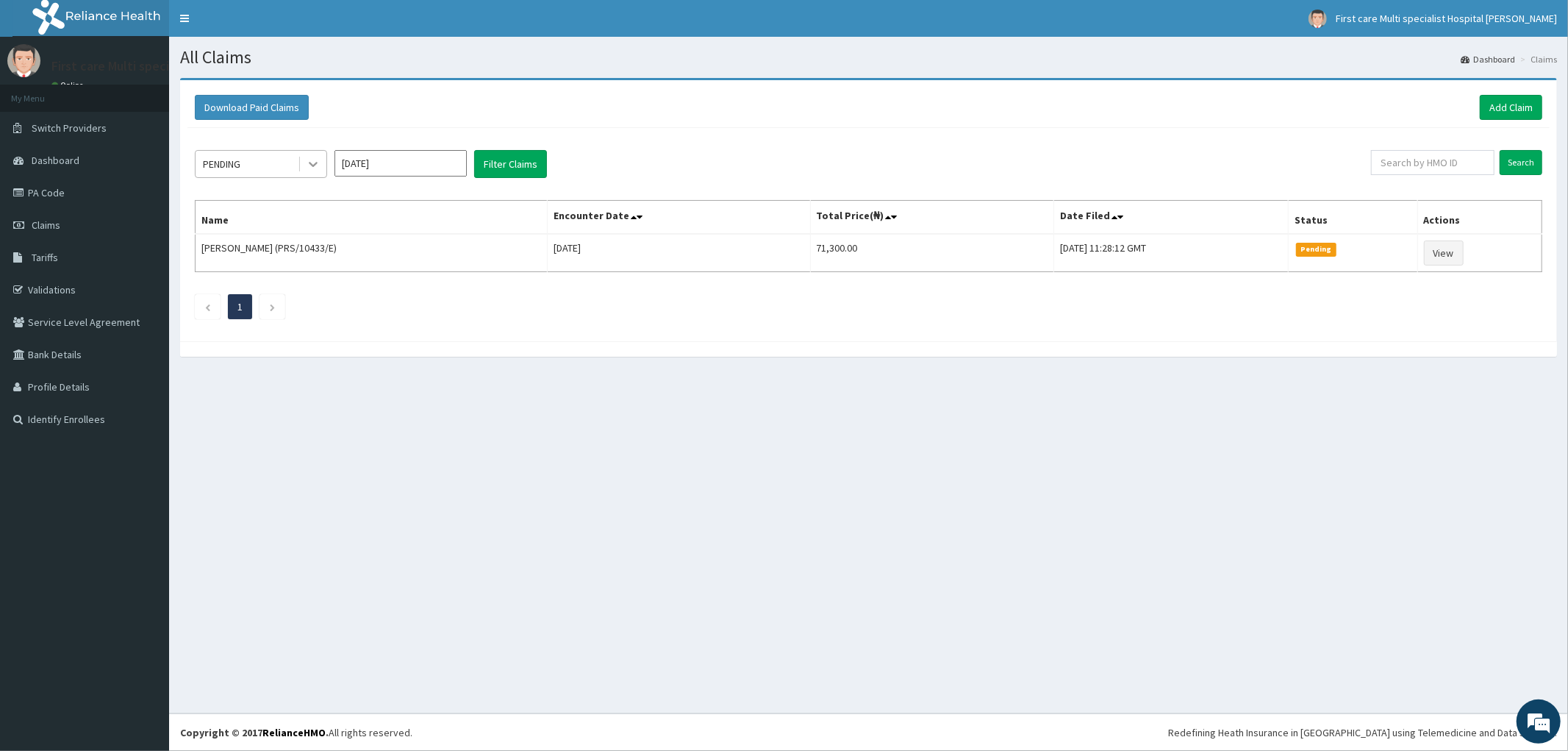
click at [314, 162] on icon at bounding box center [313, 164] width 15 height 15
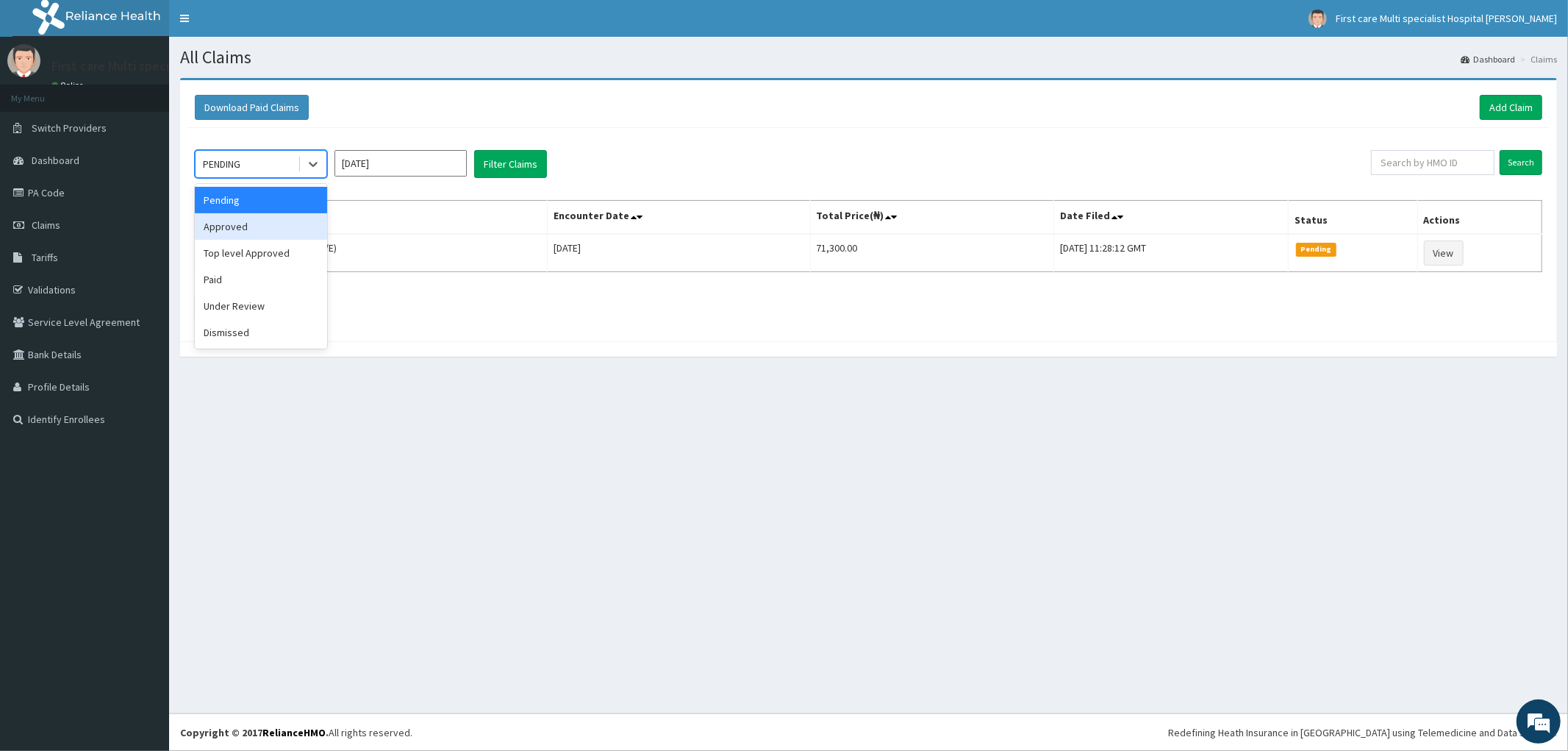
click at [277, 230] on div "Approved" at bounding box center [261, 226] width 132 height 26
click at [508, 160] on button "Filter Claims" at bounding box center [510, 164] width 73 height 28
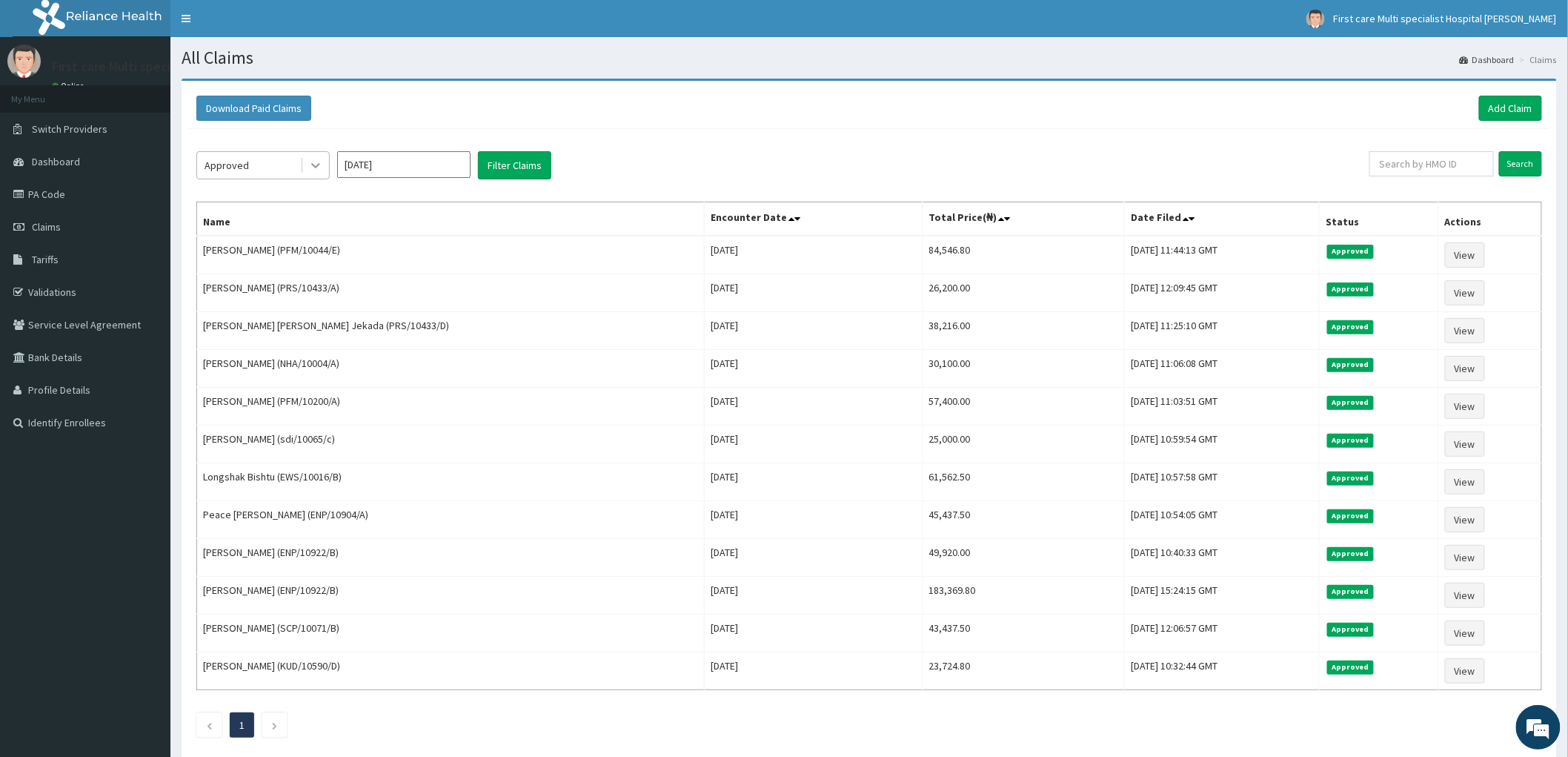
click at [316, 165] on icon at bounding box center [315, 166] width 9 height 5
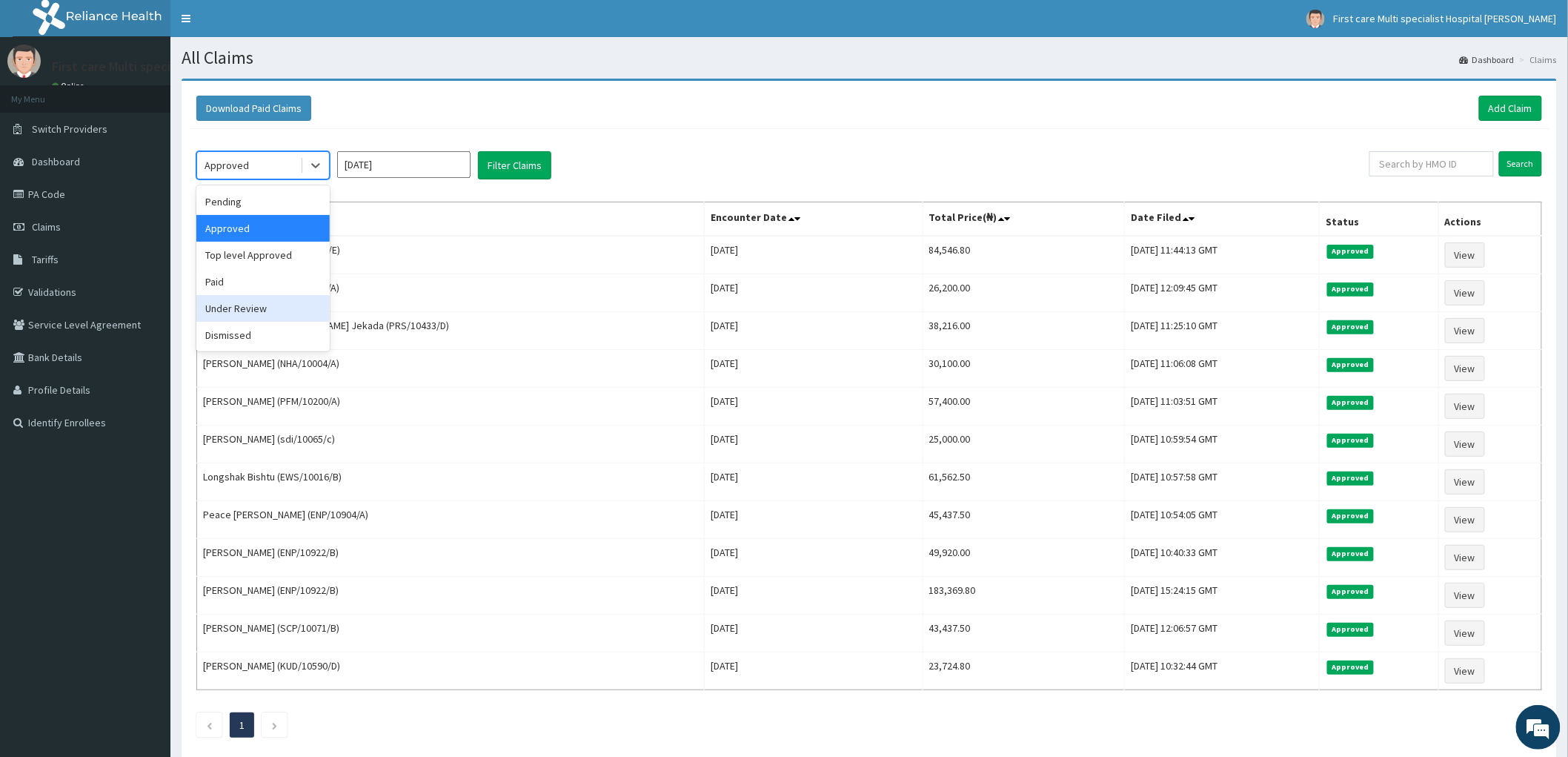
click at [284, 305] on div "Under Review" at bounding box center [263, 309] width 133 height 27
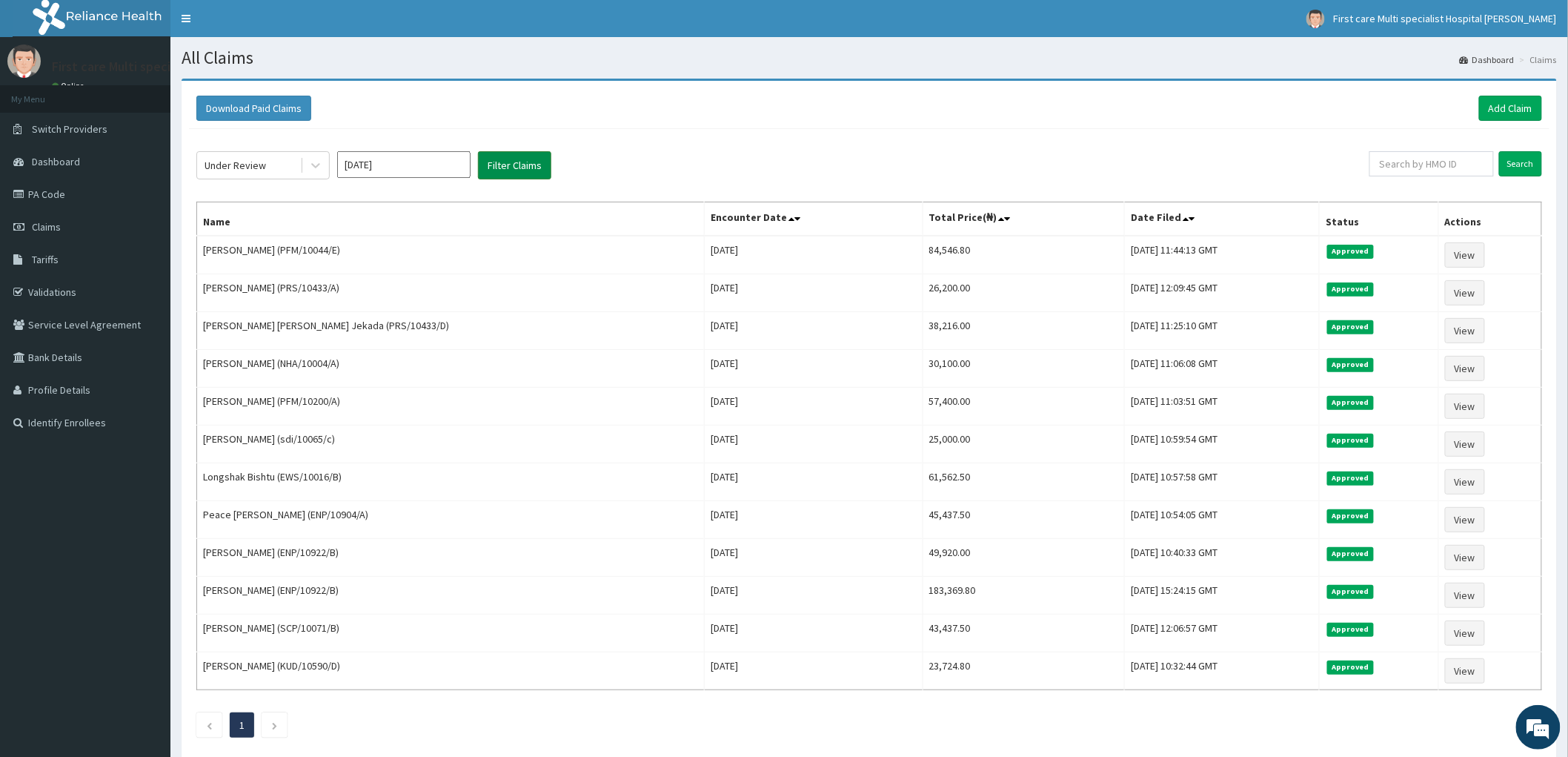
click at [501, 161] on button "Filter Claims" at bounding box center [515, 165] width 74 height 28
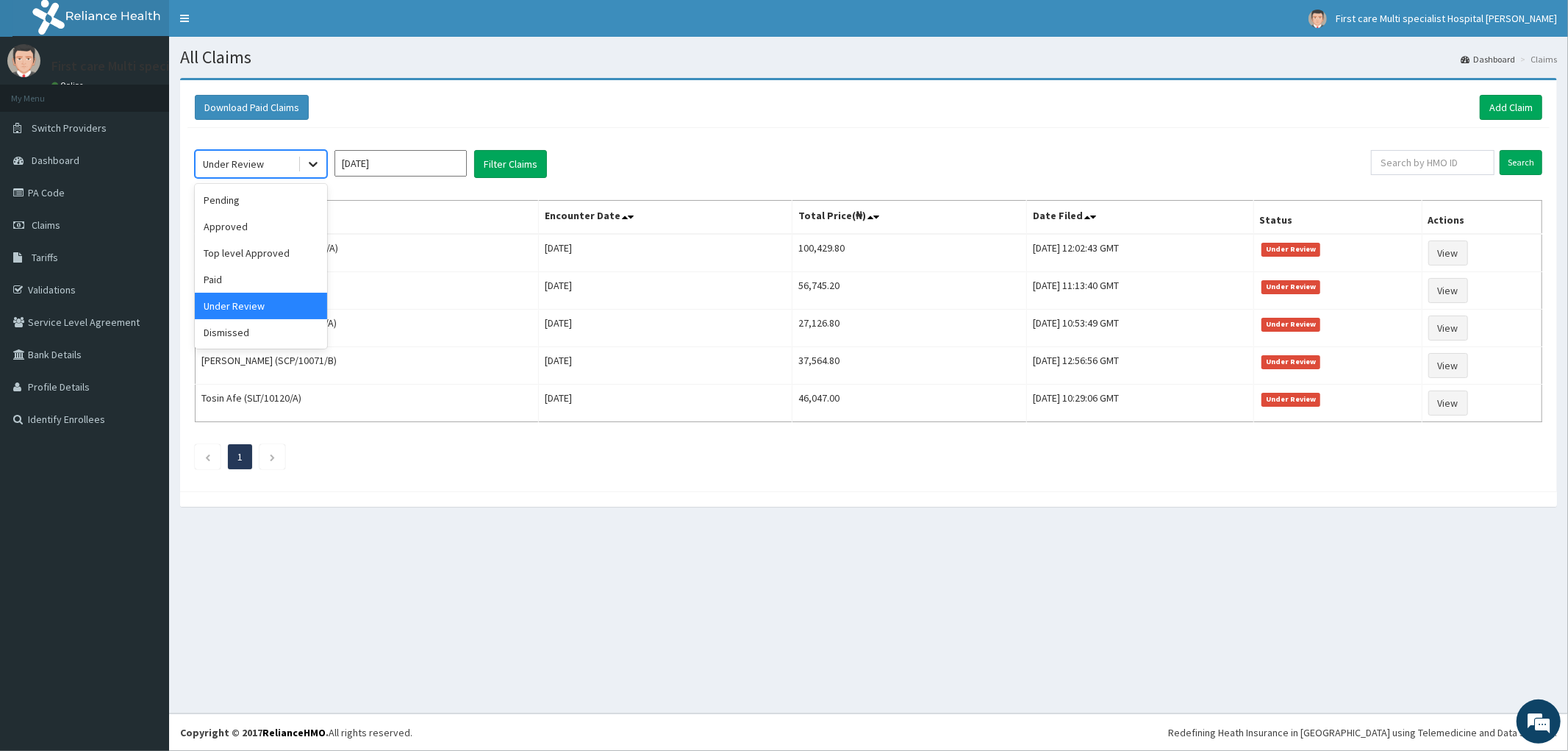
click at [307, 164] on icon at bounding box center [313, 164] width 15 height 15
click at [284, 219] on div "Approved" at bounding box center [261, 226] width 132 height 26
click at [1512, 100] on link "Add Claim" at bounding box center [1511, 107] width 62 height 25
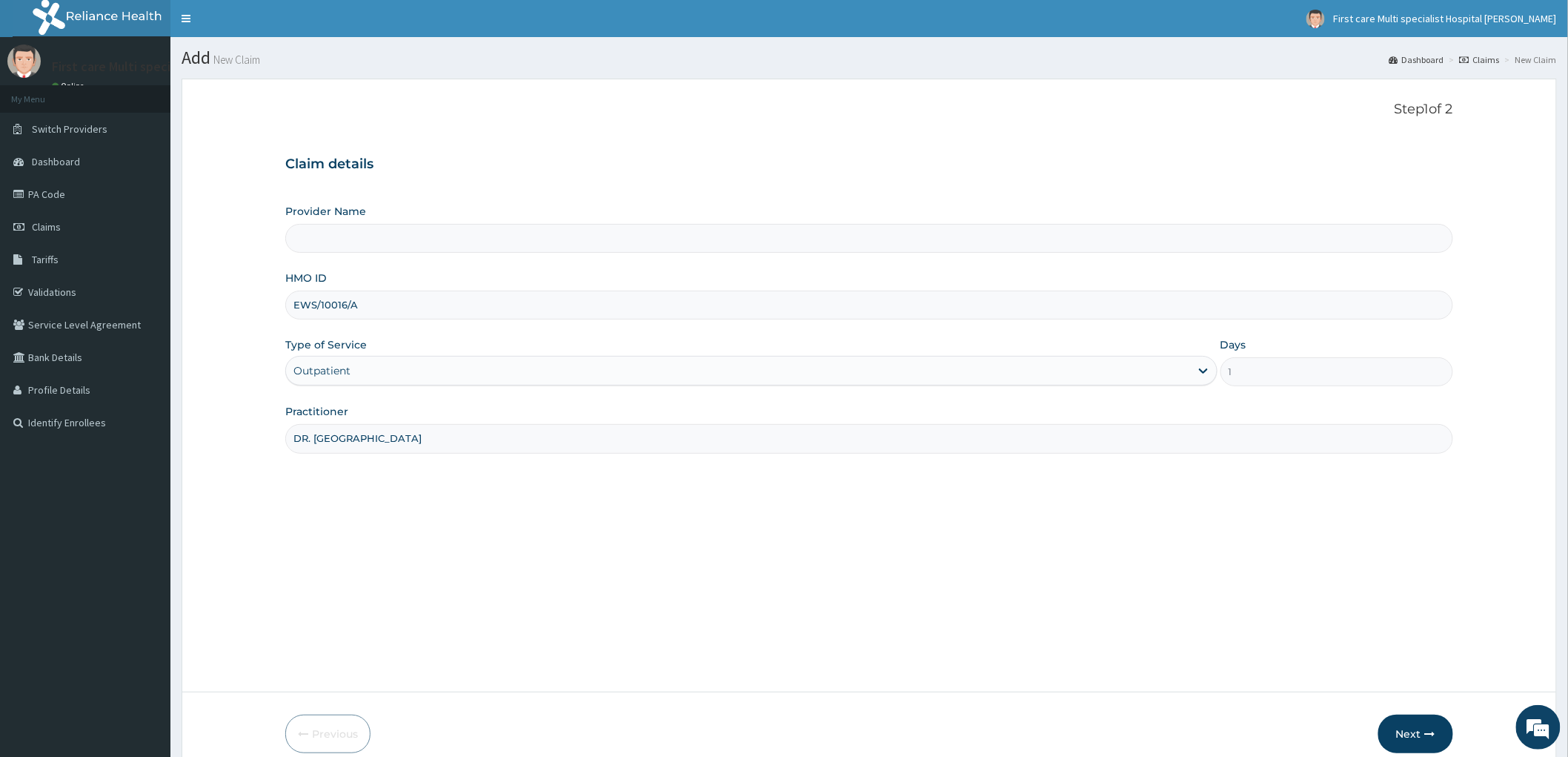
type input "FIRST CARE MULTISPECIALIST HOSPITAL (HEAD OFFICE)"
click at [1418, 734] on button "Next" at bounding box center [1416, 733] width 75 height 38
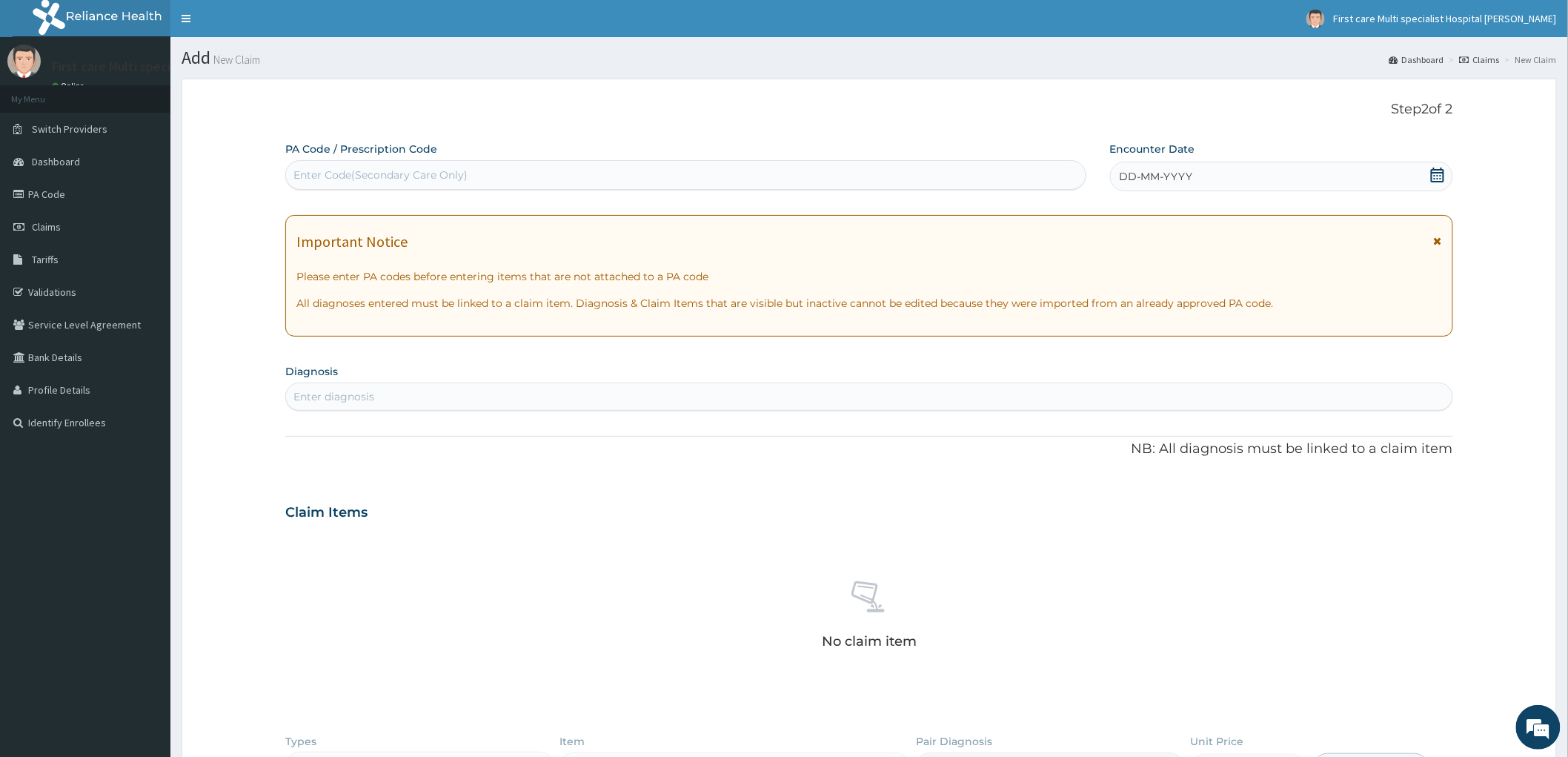
click at [305, 179] on div "Enter Code(Secondary Care Only)" at bounding box center [381, 175] width 174 height 15
paste input "PA/0DD11B"
type input "PA/0DD11B"
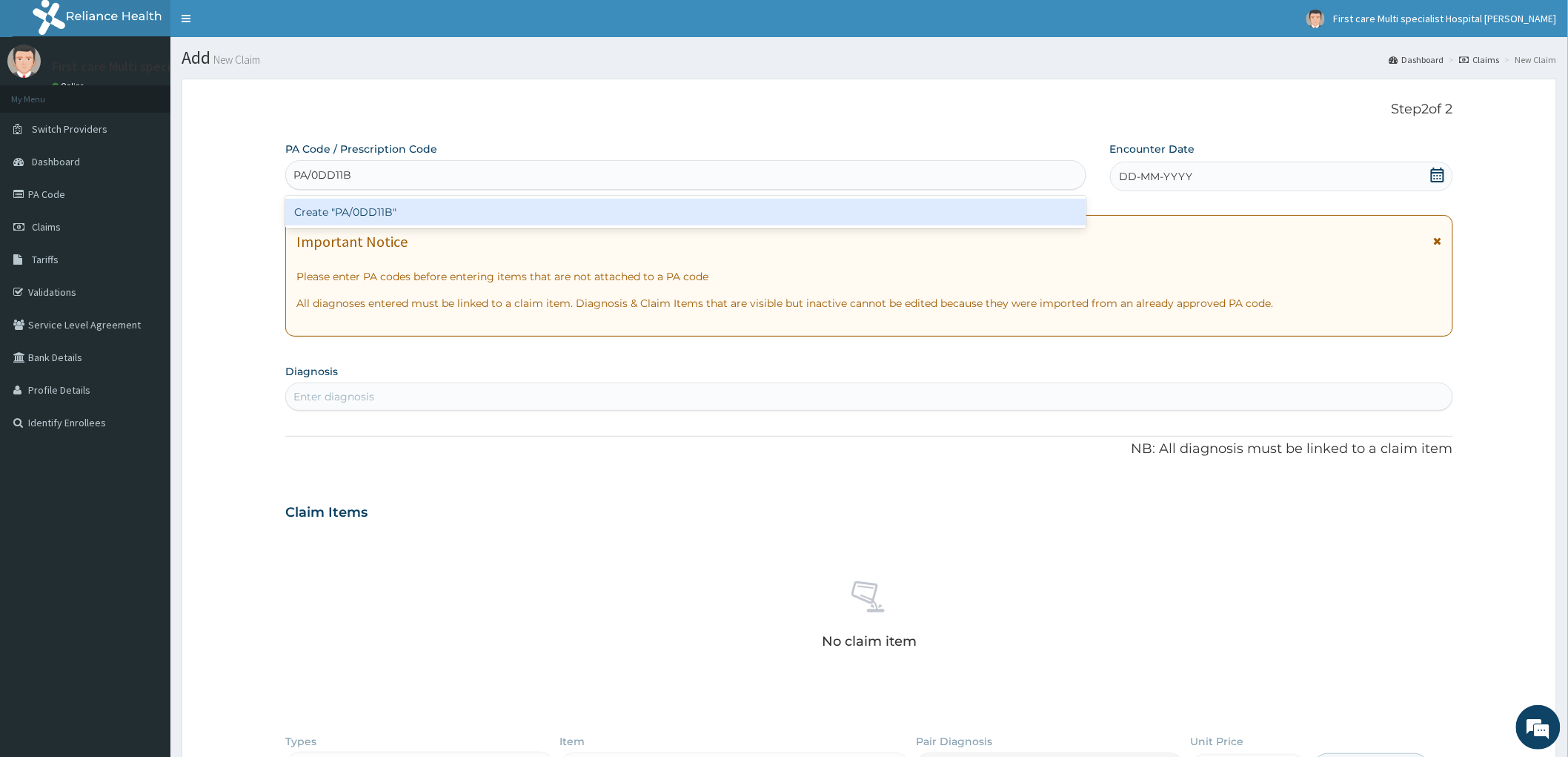
click at [324, 206] on div "Create "PA/0DD11B"" at bounding box center [685, 212] width 801 height 27
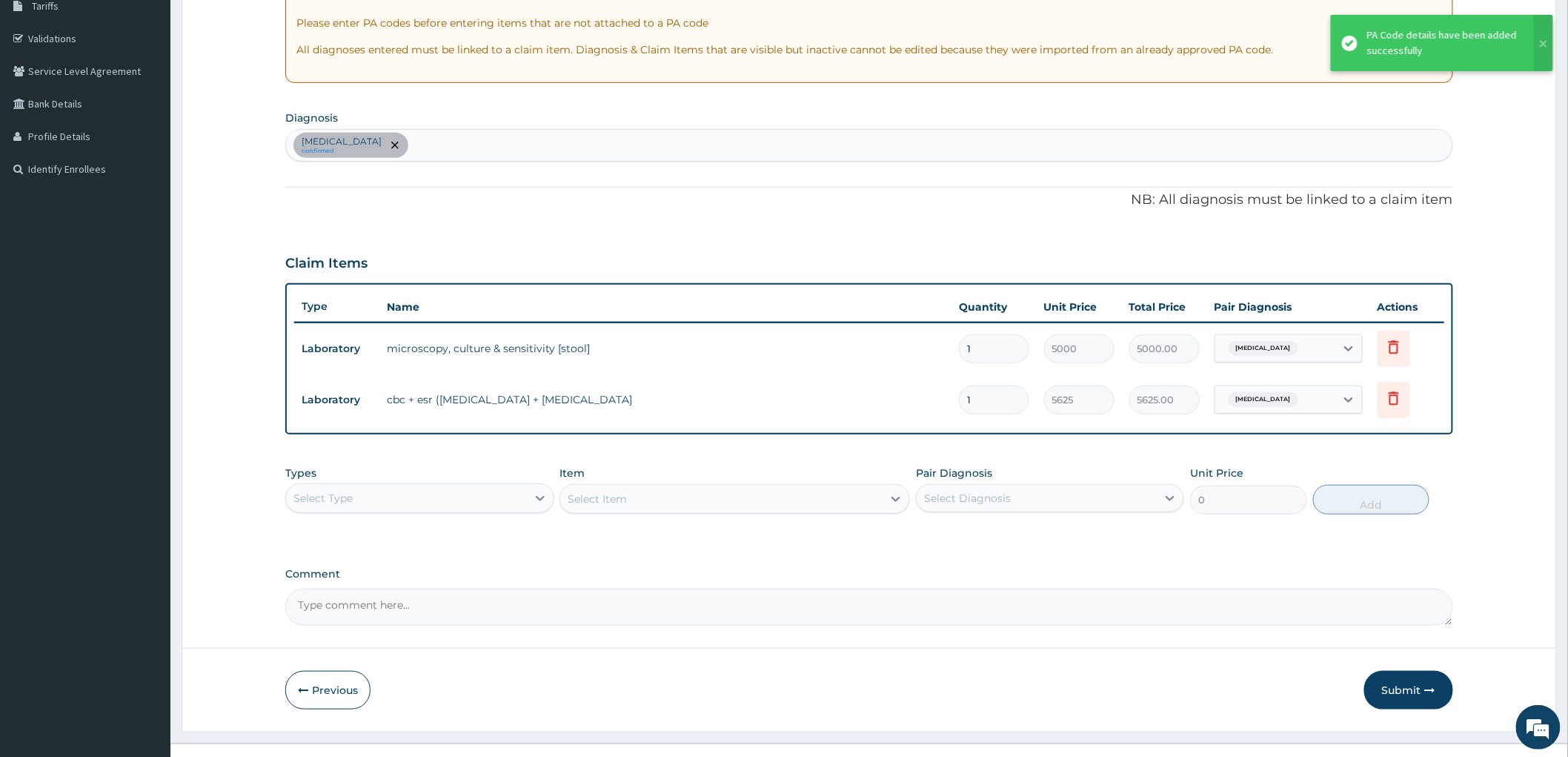
scroll to position [277, 0]
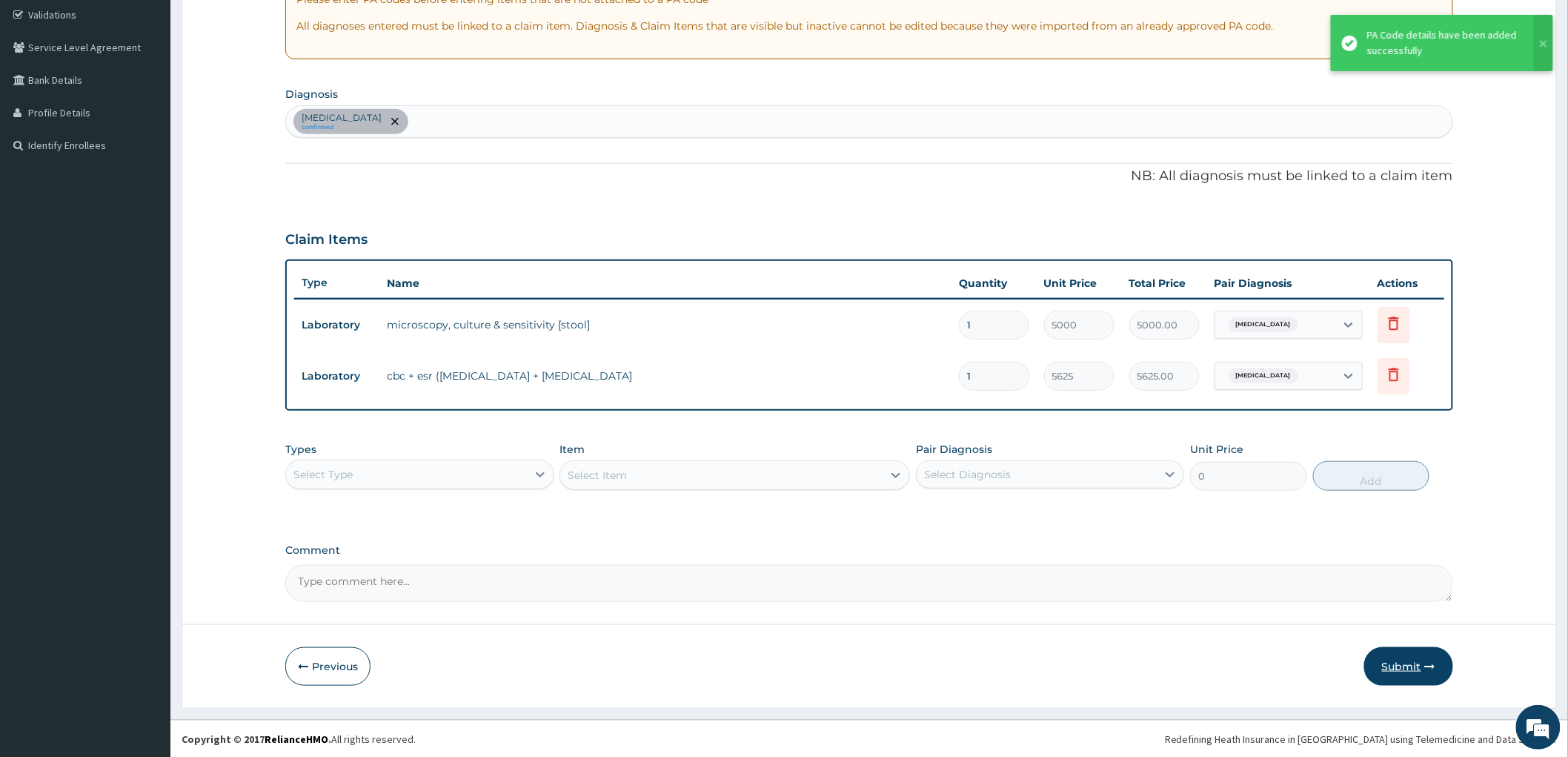
click at [1411, 661] on button "Submit" at bounding box center [1409, 666] width 89 height 38
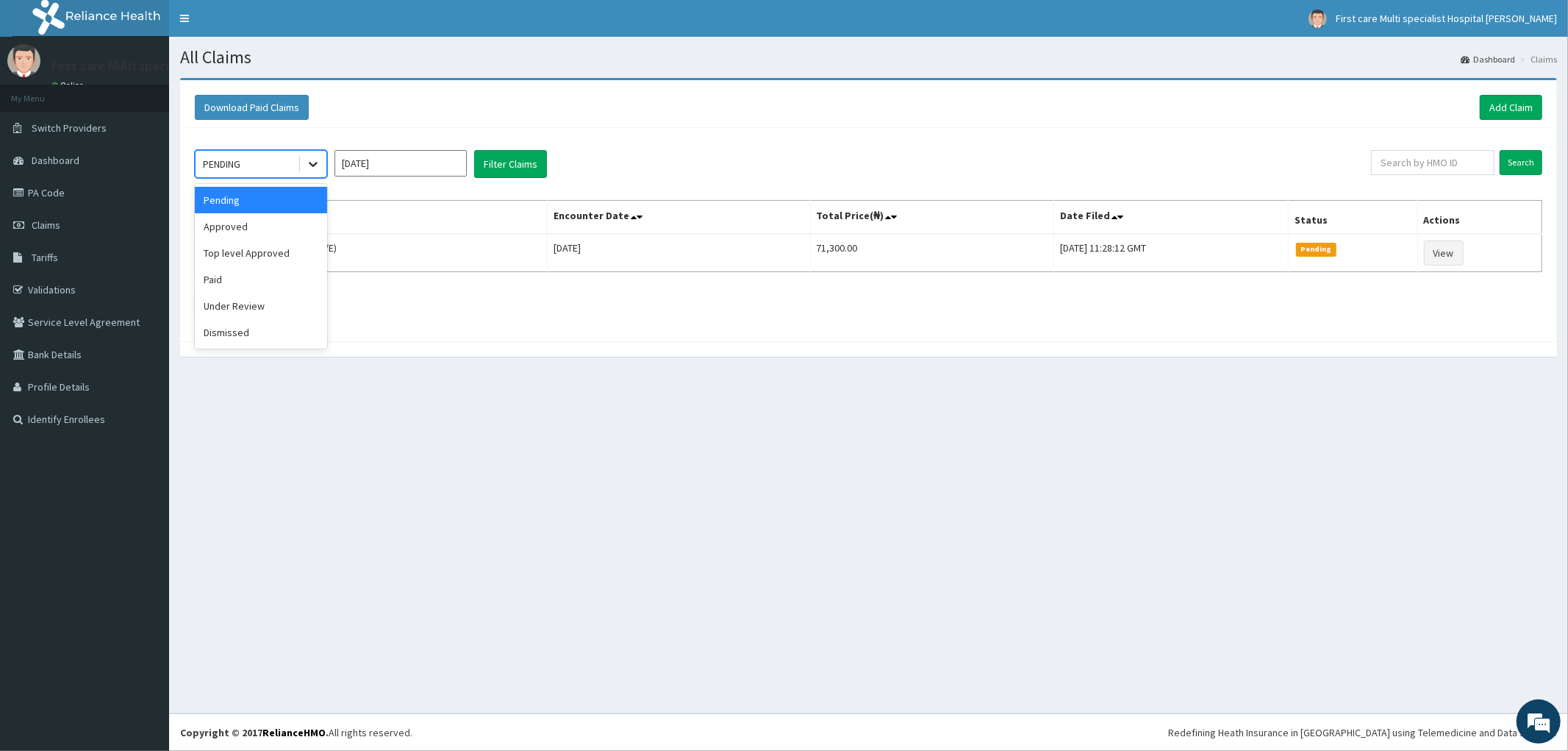
click at [319, 166] on icon at bounding box center [313, 164] width 15 height 15
click at [266, 307] on div "Under Review" at bounding box center [261, 306] width 132 height 26
click at [1391, 162] on input "text" at bounding box center [1433, 162] width 124 height 25
paste input "EWS/10016/A"
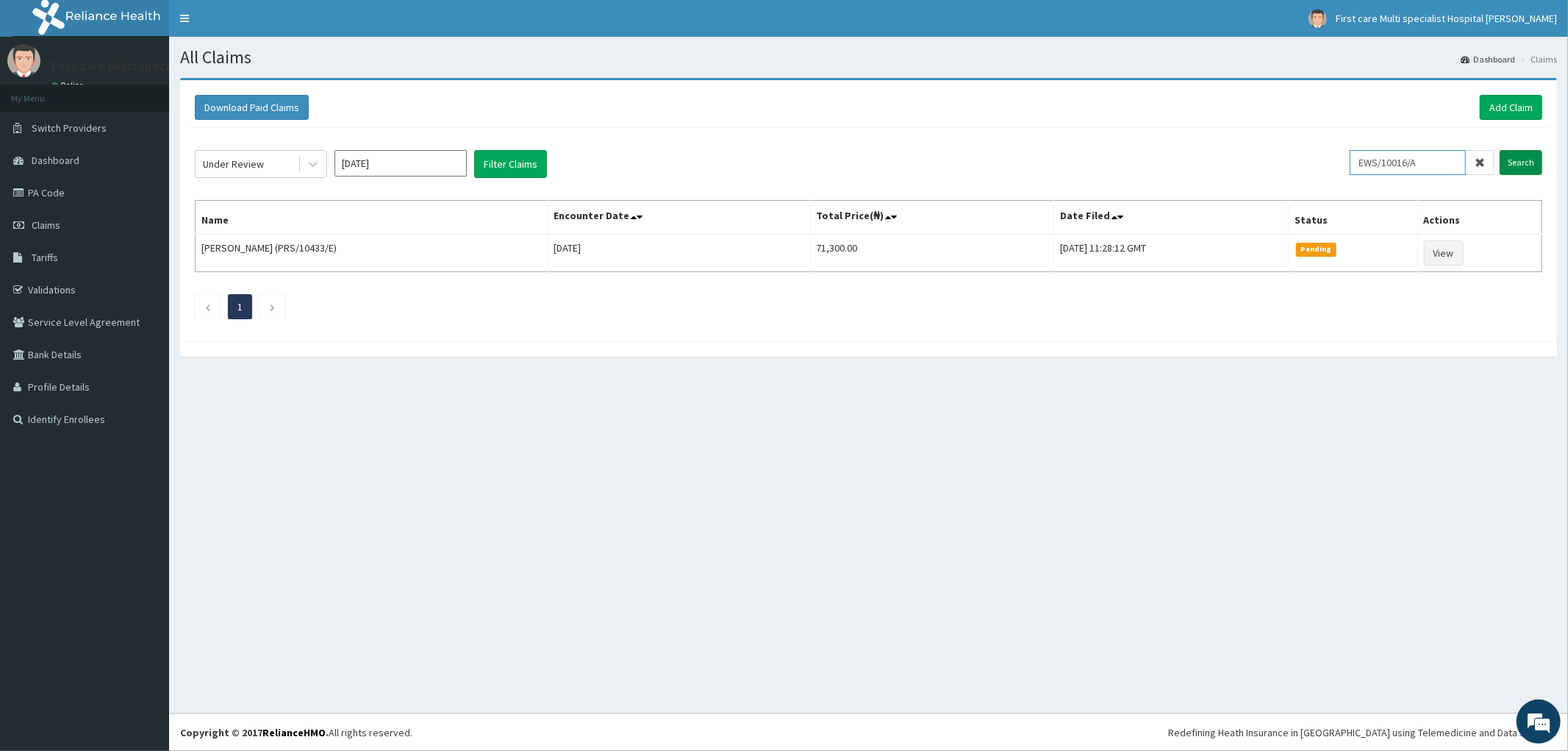
type input "EWS/10016/A"
click at [1529, 168] on input "Search" at bounding box center [1521, 162] width 43 height 25
